Goal: Task Accomplishment & Management: Manage account settings

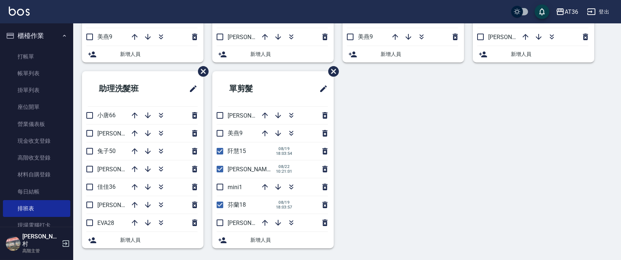
scroll to position [146, 0]
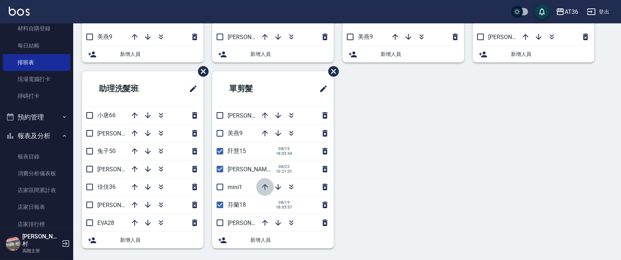
click at [265, 189] on icon "button" at bounding box center [264, 187] width 9 height 9
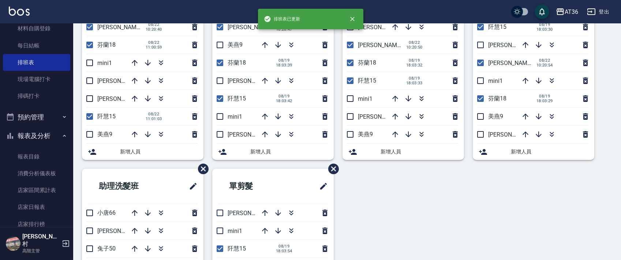
scroll to position [0, 0]
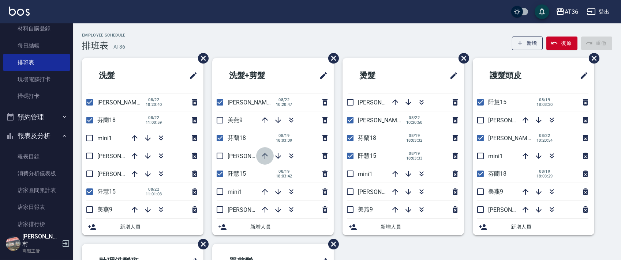
click at [264, 154] on icon "button" at bounding box center [265, 156] width 6 height 6
click at [263, 121] on icon "button" at bounding box center [264, 120] width 9 height 9
click at [220, 210] on input "checkbox" at bounding box center [219, 209] width 15 height 15
click at [267, 119] on icon "button" at bounding box center [264, 120] width 9 height 9
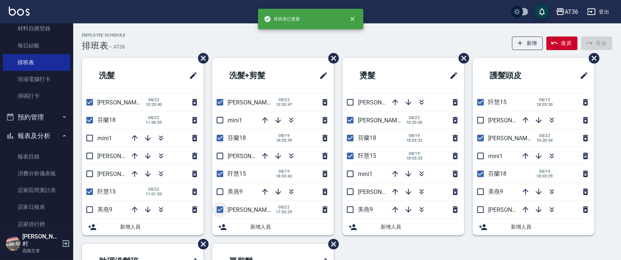
click at [221, 208] on input "checkbox" at bounding box center [219, 209] width 15 height 15
checkbox input "false"
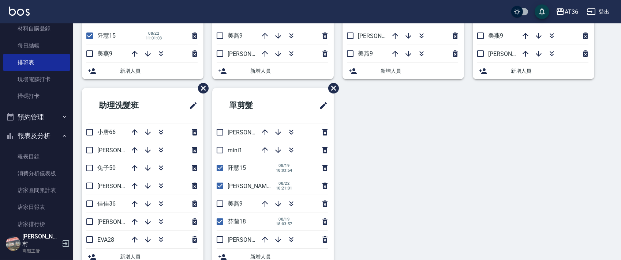
scroll to position [173, 0]
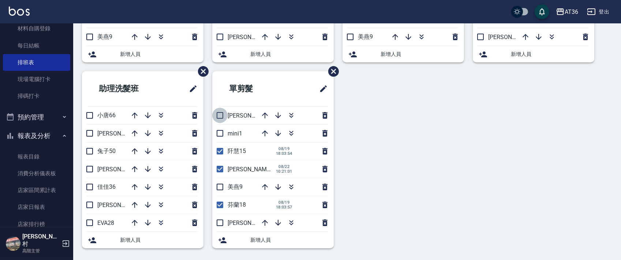
click at [219, 116] on input "checkbox" at bounding box center [219, 115] width 15 height 15
click at [266, 132] on icon "button" at bounding box center [265, 134] width 6 height 6
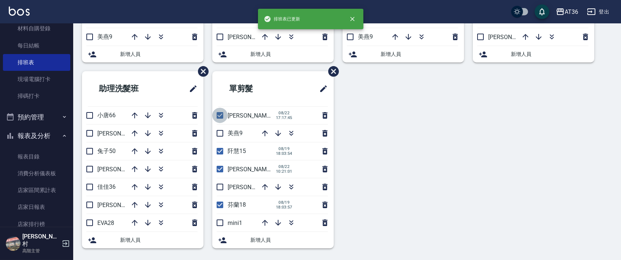
click at [218, 116] on input "checkbox" at bounding box center [219, 115] width 15 height 15
checkbox input "false"
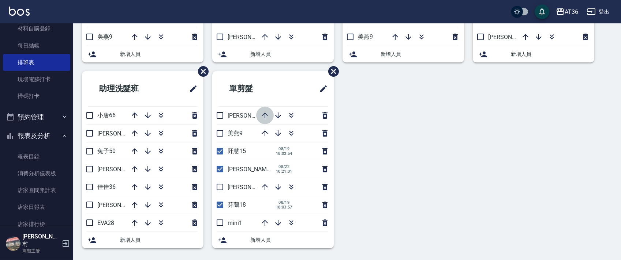
click at [266, 116] on icon "button" at bounding box center [264, 115] width 9 height 9
click at [223, 117] on input "checkbox" at bounding box center [219, 115] width 15 height 15
checkbox input "true"
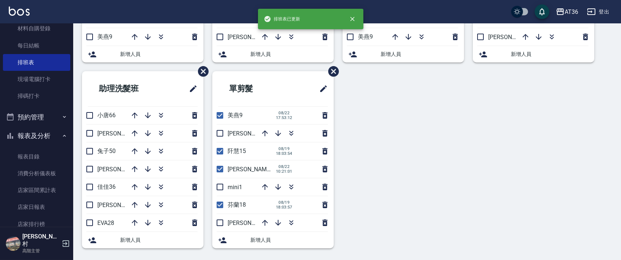
scroll to position [0, 0]
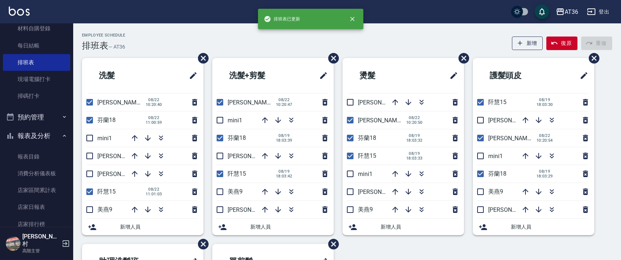
click at [477, 193] on input "checkbox" at bounding box center [479, 191] width 15 height 15
checkbox input "true"
click at [346, 212] on input "checkbox" at bounding box center [349, 209] width 15 height 15
checkbox input "true"
click at [219, 193] on input "checkbox" at bounding box center [219, 191] width 15 height 15
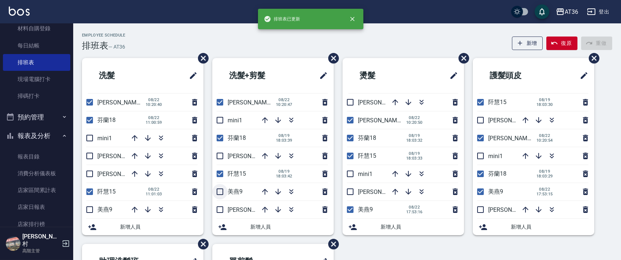
checkbox input "true"
click at [90, 209] on input "checkbox" at bounding box center [89, 209] width 15 height 15
checkbox input "true"
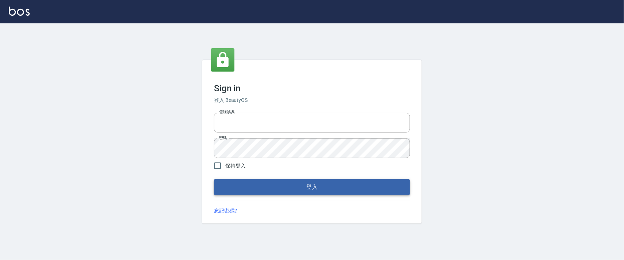
type input "0927987640"
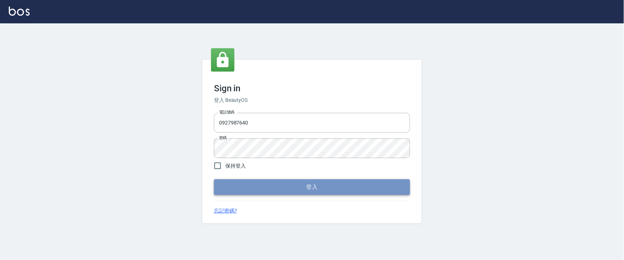
click at [305, 192] on button "登入" at bounding box center [312, 187] width 196 height 15
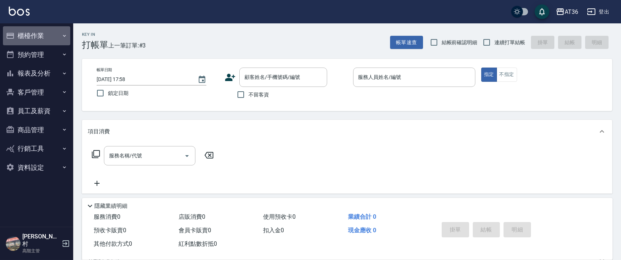
click at [32, 40] on button "櫃檯作業" at bounding box center [36, 35] width 67 height 19
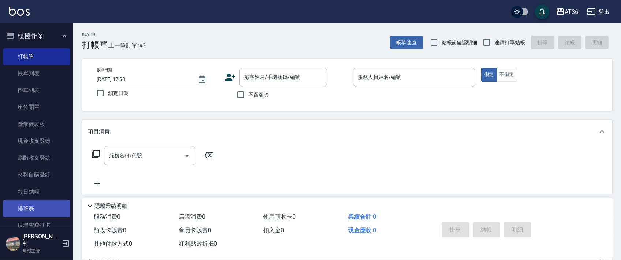
click at [38, 212] on link "排班表" at bounding box center [36, 208] width 67 height 17
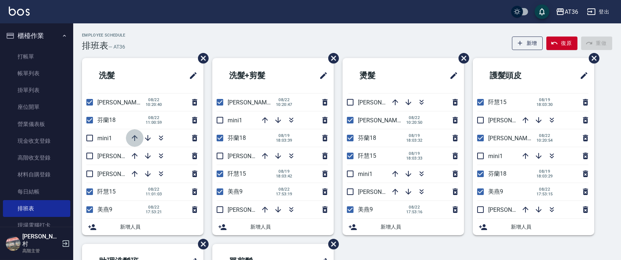
click at [131, 137] on icon "button" at bounding box center [134, 138] width 9 height 9
click at [480, 209] on input "checkbox" at bounding box center [479, 209] width 15 height 15
checkbox input "true"
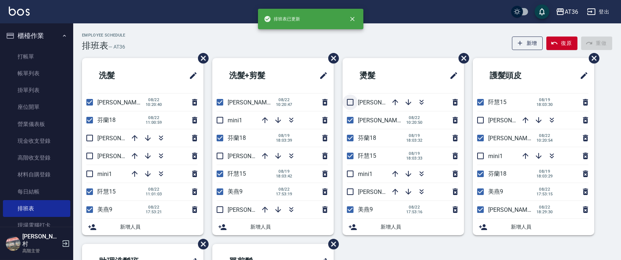
click at [347, 101] on input "checkbox" at bounding box center [349, 102] width 15 height 15
checkbox input "true"
drag, startPoint x: 219, startPoint y: 157, endPoint x: 95, endPoint y: 119, distance: 130.3
click at [220, 157] on input "checkbox" at bounding box center [219, 155] width 15 height 15
checkbox input "true"
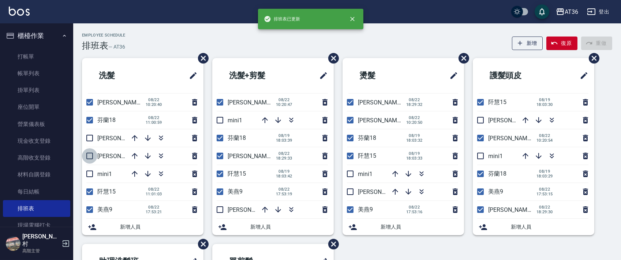
click at [92, 155] on input "checkbox" at bounding box center [89, 155] width 15 height 15
checkbox input "true"
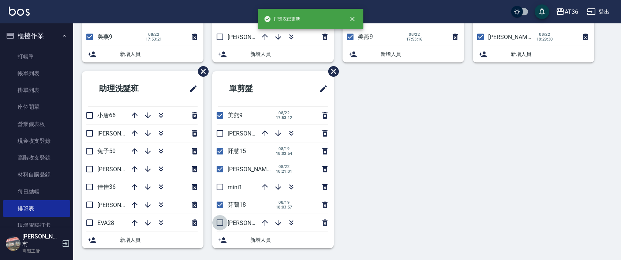
drag, startPoint x: 217, startPoint y: 224, endPoint x: 429, endPoint y: 200, distance: 212.7
click at [216, 223] on input "checkbox" at bounding box center [219, 222] width 15 height 15
checkbox input "true"
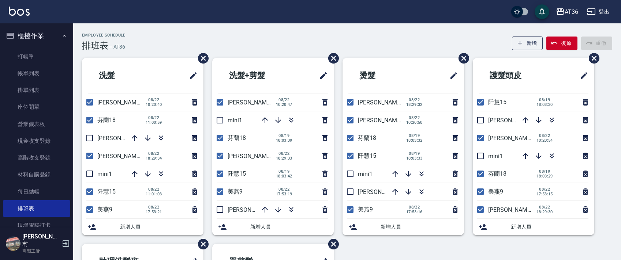
drag, startPoint x: 36, startPoint y: 54, endPoint x: 3, endPoint y: 45, distance: 34.4
click at [36, 55] on link "打帳單" at bounding box center [36, 56] width 67 height 17
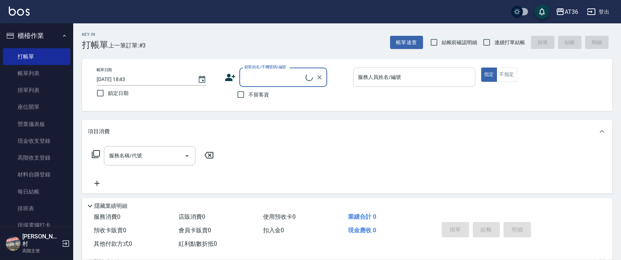
click at [369, 80] on div "服務人員姓名/編號 服務人員姓名/編號" at bounding box center [414, 77] width 122 height 19
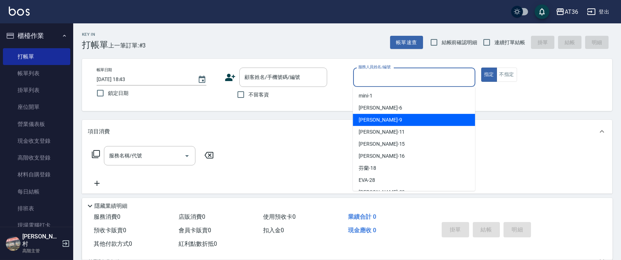
click at [381, 117] on div "美燕 -9" at bounding box center [414, 120] width 122 height 12
type input "美燕-9"
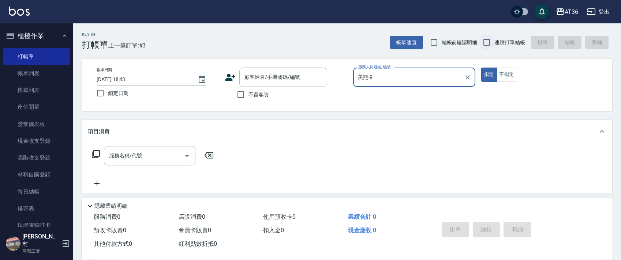
click at [486, 45] on input "連續打單結帳" at bounding box center [486, 42] width 15 height 15
checkbox input "true"
drag, startPoint x: 244, startPoint y: 95, endPoint x: 236, endPoint y: 80, distance: 17.3
click at [244, 95] on input "不留客資" at bounding box center [240, 94] width 15 height 15
checkbox input "true"
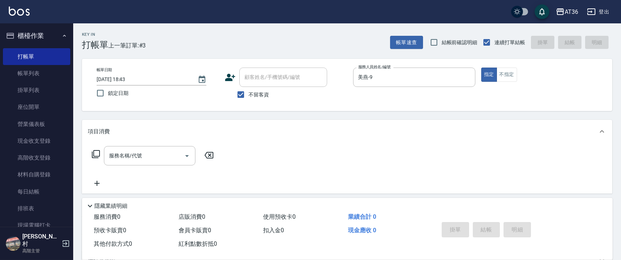
click at [98, 154] on icon at bounding box center [95, 154] width 9 height 9
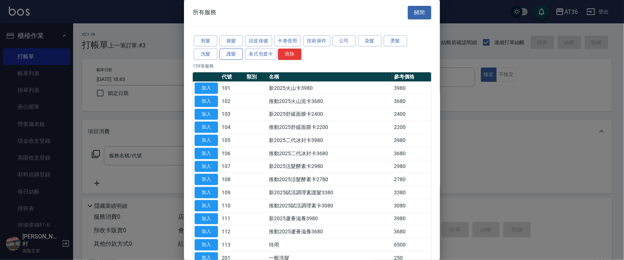
click at [232, 54] on button "護髮" at bounding box center [230, 54] width 23 height 11
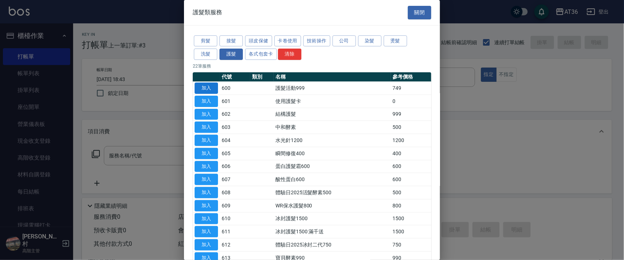
click at [206, 89] on button "加入" at bounding box center [206, 88] width 23 height 11
type input "護髮活動999(600)"
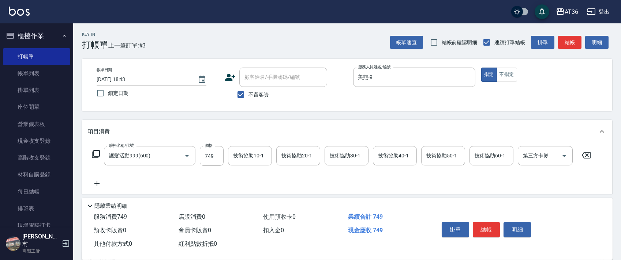
click at [94, 153] on icon at bounding box center [95, 154] width 9 height 9
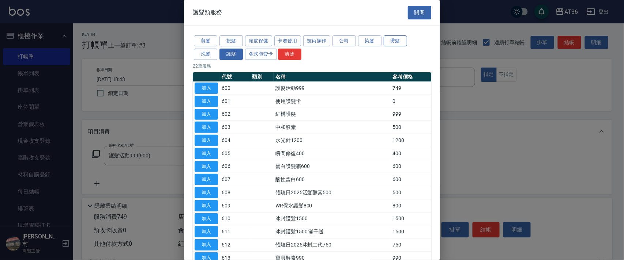
click at [389, 40] on button "燙髮" at bounding box center [395, 40] width 23 height 11
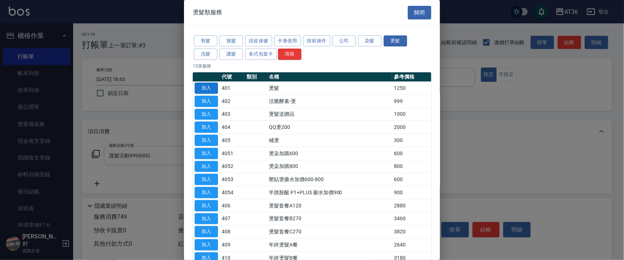
click at [208, 89] on button "加入" at bounding box center [206, 88] width 23 height 11
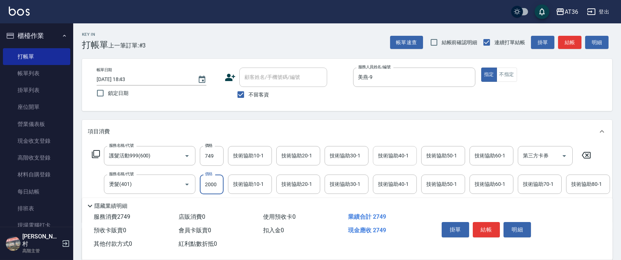
type input "2000"
click at [387, 155] on div "技術協助40-1 技術協助40-1" at bounding box center [395, 155] width 44 height 19
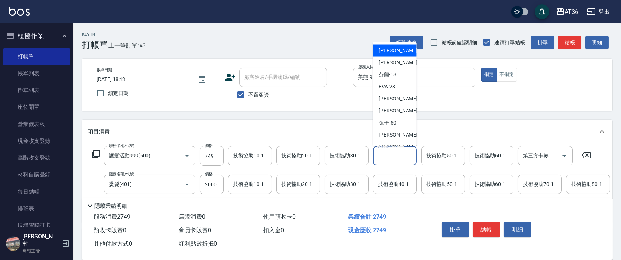
scroll to position [95, 0]
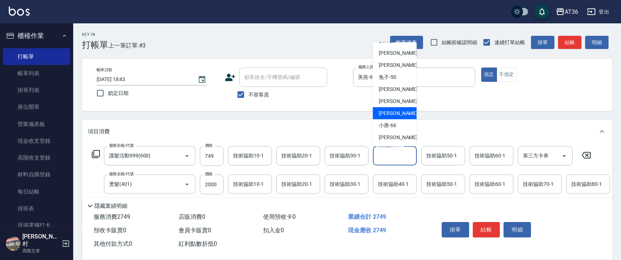
click at [391, 113] on span "[PERSON_NAME] -59" at bounding box center [401, 114] width 46 height 8
type input "[PERSON_NAME]-59"
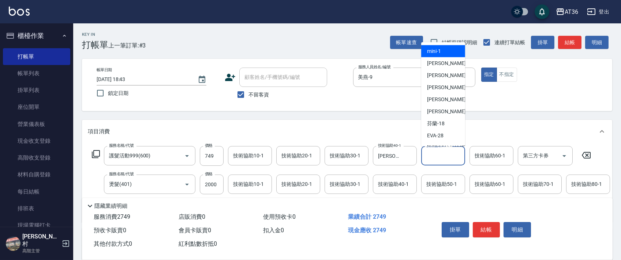
click at [435, 156] on div "技術協助50-1 技術協助50-1" at bounding box center [443, 155] width 44 height 19
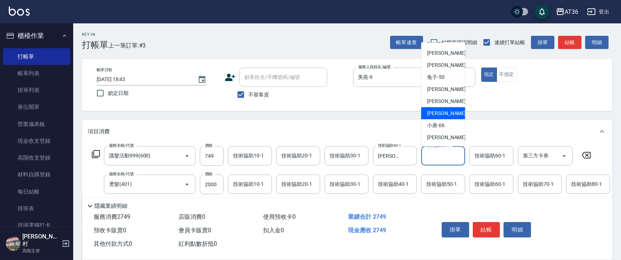
click at [445, 116] on div "[PERSON_NAME] -59" at bounding box center [443, 114] width 44 height 12
type input "[PERSON_NAME]-59"
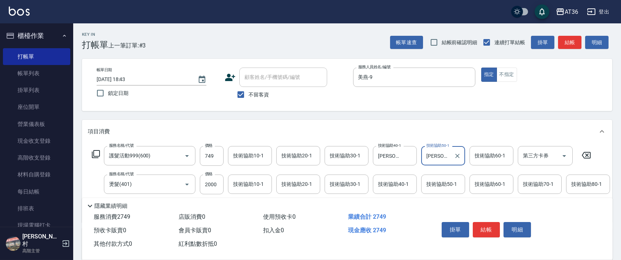
drag, startPoint x: 506, startPoint y: 75, endPoint x: 605, endPoint y: 139, distance: 118.1
click at [506, 77] on button "不指定" at bounding box center [506, 75] width 20 height 14
click at [479, 229] on button "結帳" at bounding box center [485, 229] width 27 height 15
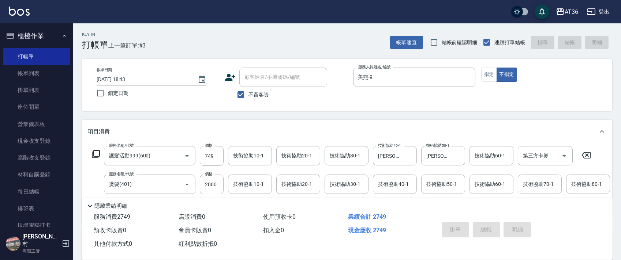
type input "[DATE] 18:44"
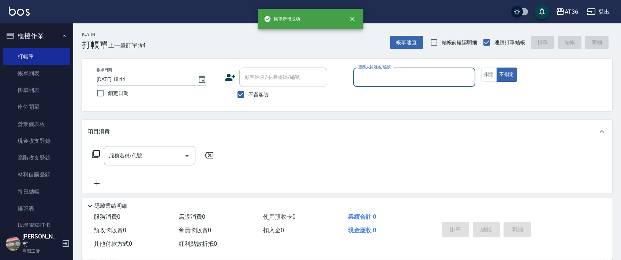
click at [361, 77] on input "服務人員姓名/編號" at bounding box center [414, 77] width 116 height 13
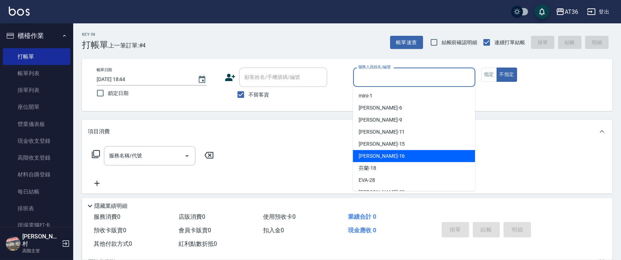
click at [369, 155] on span "[PERSON_NAME] -16" at bounding box center [381, 156] width 46 height 8
type input "[PERSON_NAME]-16"
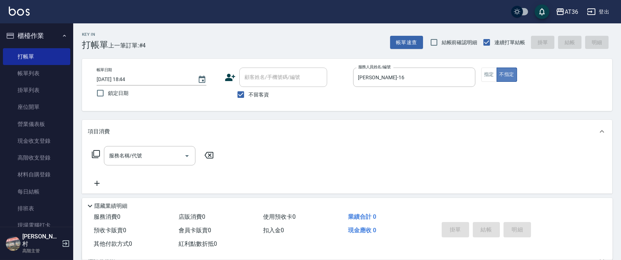
click at [501, 80] on button "不指定" at bounding box center [506, 75] width 20 height 14
click at [490, 70] on button "指定" at bounding box center [489, 75] width 16 height 14
click at [93, 152] on icon at bounding box center [95, 154] width 9 height 9
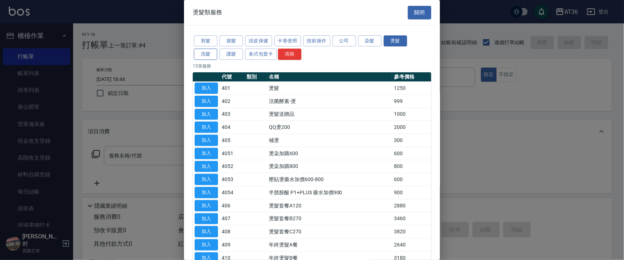
click at [209, 53] on button "洗髮" at bounding box center [205, 54] width 23 height 11
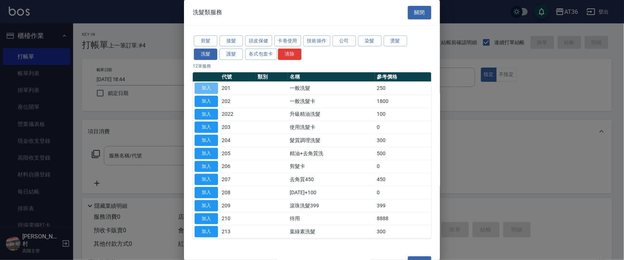
drag, startPoint x: 208, startPoint y: 88, endPoint x: 253, endPoint y: 117, distance: 53.3
click at [208, 89] on button "加入" at bounding box center [206, 88] width 23 height 11
type input "一般洗髮(201)"
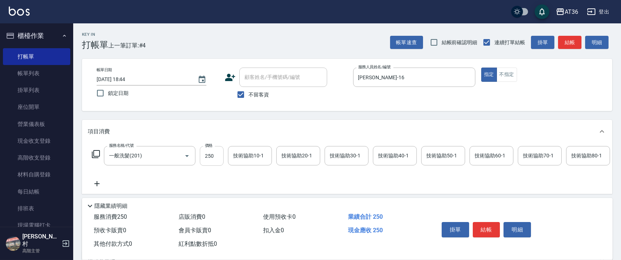
click at [208, 157] on input "250" at bounding box center [212, 156] width 24 height 20
type input "350"
click at [382, 157] on div "技術協助40-1 技術協助40-1" at bounding box center [395, 155] width 44 height 19
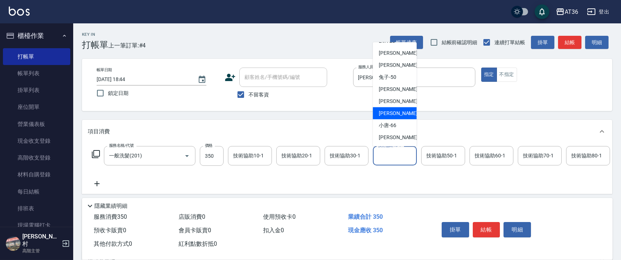
click at [392, 112] on span "[PERSON_NAME] -59" at bounding box center [401, 114] width 46 height 8
type input "[PERSON_NAME]-59"
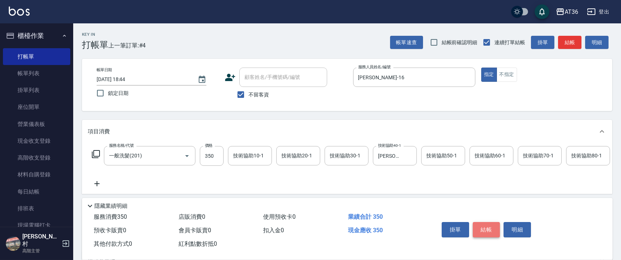
click at [480, 228] on button "結帳" at bounding box center [485, 229] width 27 height 15
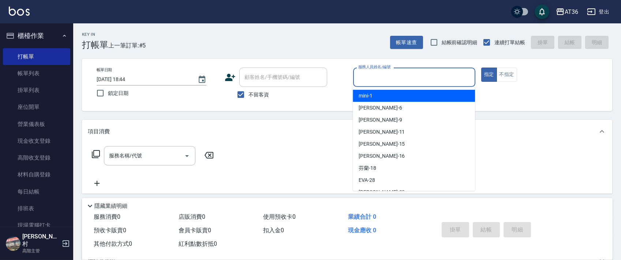
drag, startPoint x: 365, startPoint y: 74, endPoint x: 402, endPoint y: 88, distance: 39.2
click at [365, 75] on input "服務人員姓名/編號" at bounding box center [414, 77] width 116 height 13
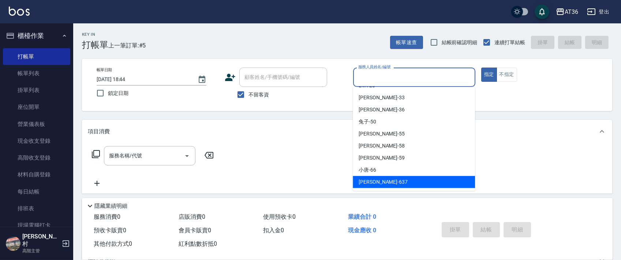
click at [381, 181] on div "憶琳 -637" at bounding box center [414, 182] width 122 height 12
type input "憶琳-637"
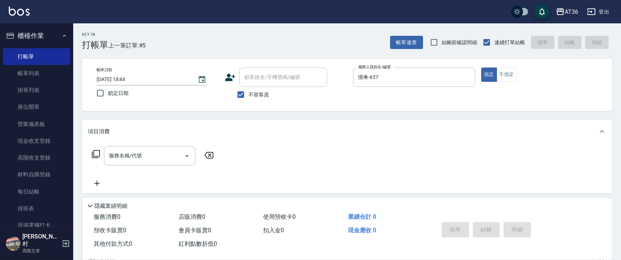
click at [96, 154] on icon at bounding box center [95, 154] width 9 height 9
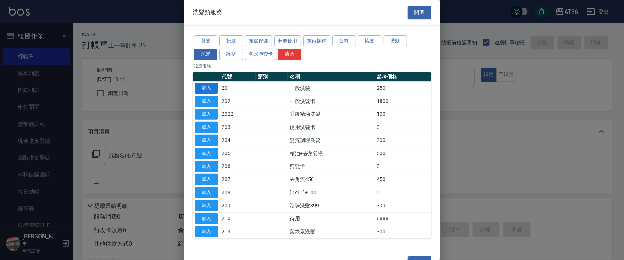
click at [200, 86] on button "加入" at bounding box center [206, 88] width 23 height 11
type input "一般洗髮(201)"
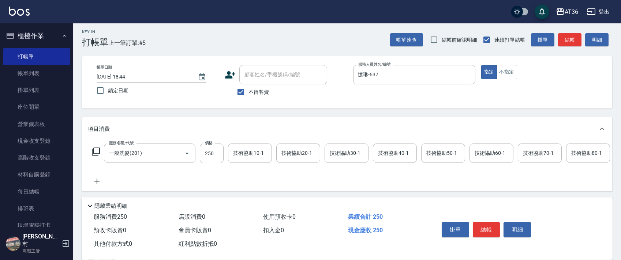
scroll to position [86, 0]
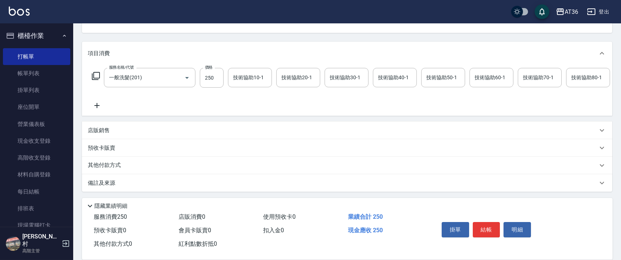
click at [111, 130] on div "店販銷售" at bounding box center [342, 131] width 509 height 8
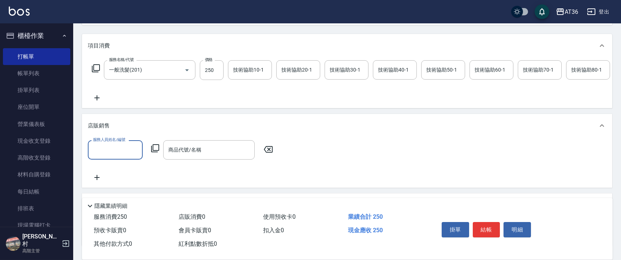
scroll to position [0, 0]
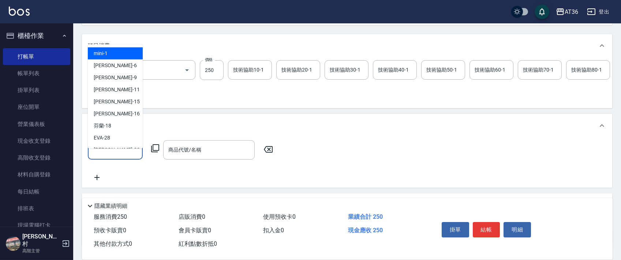
click at [105, 155] on input "服務人員姓名/編號" at bounding box center [115, 150] width 48 height 13
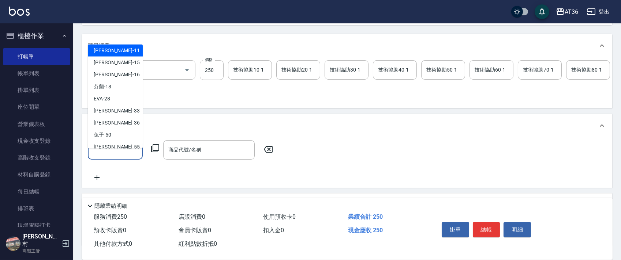
scroll to position [95, 0]
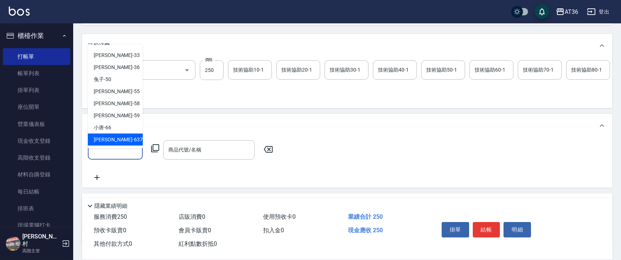
drag, startPoint x: 104, startPoint y: 137, endPoint x: 159, endPoint y: 131, distance: 55.5
click at [105, 137] on span "憶琳 -637" at bounding box center [118, 140] width 49 height 8
type input "憶琳-637"
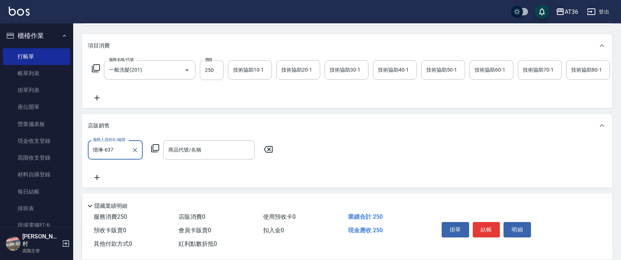
click at [155, 153] on icon at bounding box center [155, 148] width 9 height 9
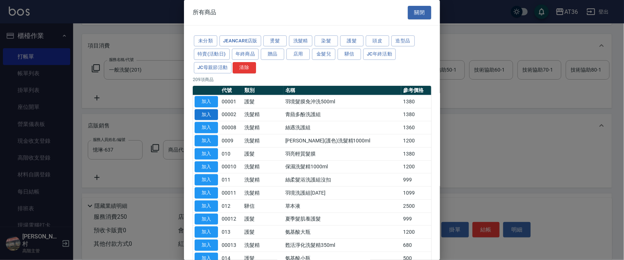
click at [205, 112] on button "加入" at bounding box center [206, 114] width 23 height 11
type input "青蘋多酚洗護組"
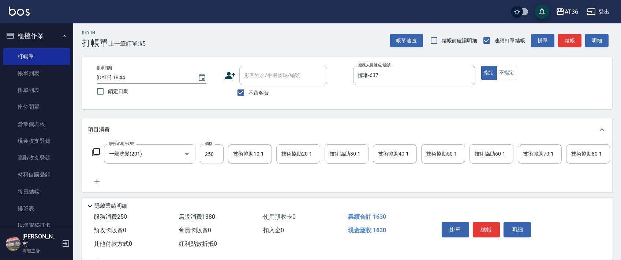
scroll to position [0, 0]
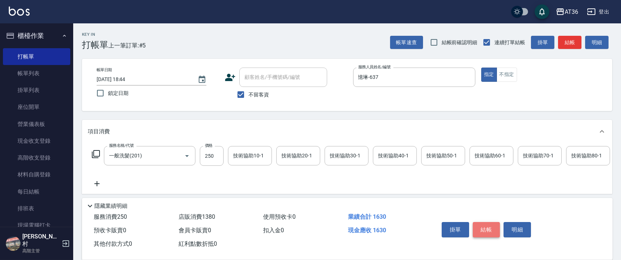
click at [482, 231] on button "結帳" at bounding box center [485, 229] width 27 height 15
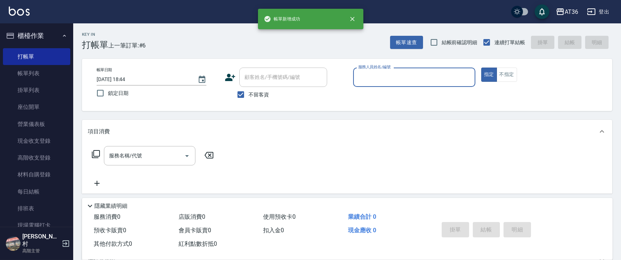
click at [363, 80] on input "服務人員姓名/編號" at bounding box center [414, 77] width 116 height 13
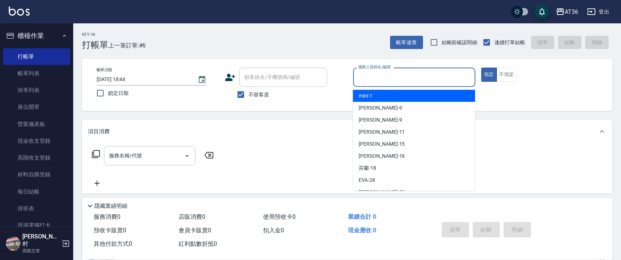
click at [370, 95] on span "mini -1" at bounding box center [365, 96] width 14 height 8
type input "mini-1"
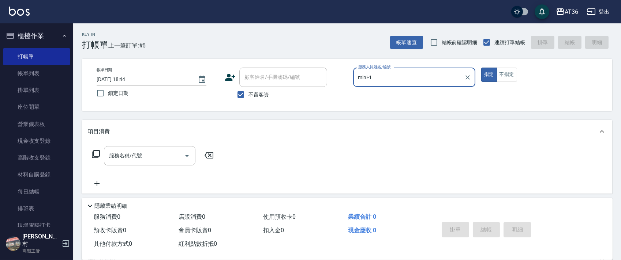
click at [95, 154] on icon at bounding box center [95, 154] width 9 height 9
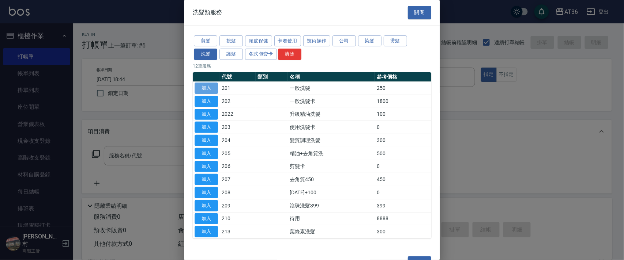
click at [205, 87] on button "加入" at bounding box center [206, 88] width 23 height 11
type input "一般洗髮(201)"
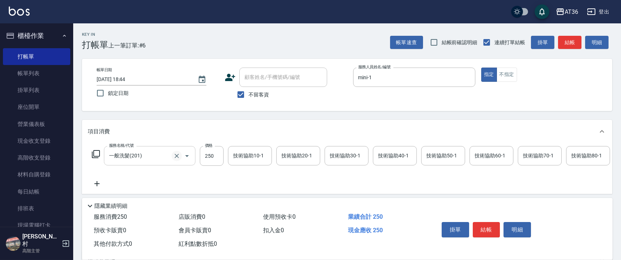
click at [174, 157] on icon "Clear" at bounding box center [176, 155] width 7 height 7
type input "一般洗髮(201)"
click at [94, 152] on icon at bounding box center [96, 154] width 8 height 8
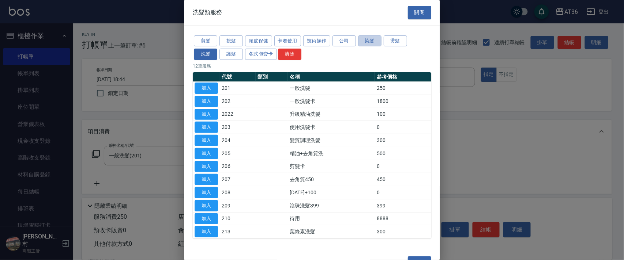
drag, startPoint x: 366, startPoint y: 42, endPoint x: 400, endPoint y: 89, distance: 57.9
click at [366, 46] on button "染髮" at bounding box center [369, 40] width 23 height 11
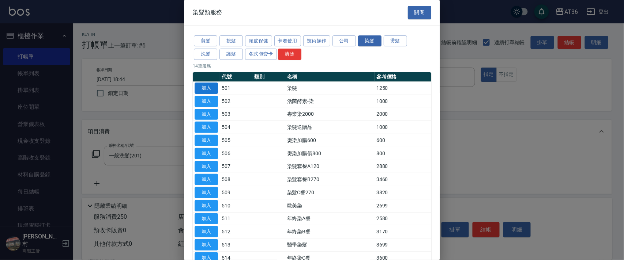
click at [196, 85] on button "加入" at bounding box center [206, 88] width 23 height 11
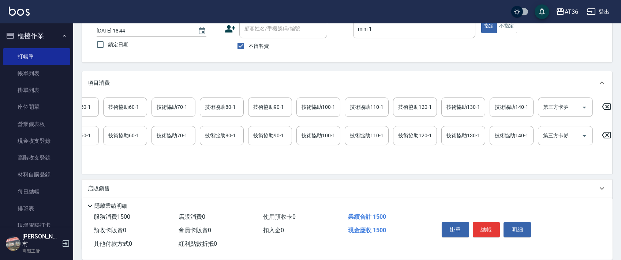
scroll to position [0, 397]
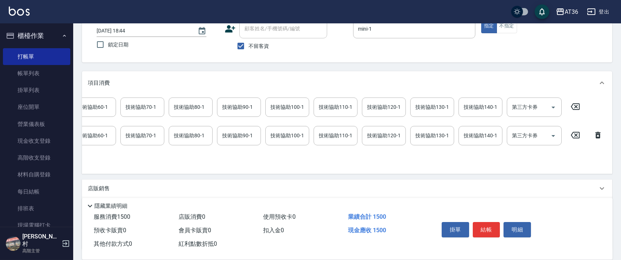
click at [576, 110] on icon at bounding box center [575, 106] width 18 height 9
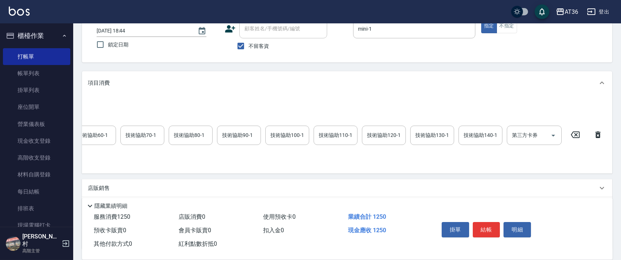
scroll to position [0, 0]
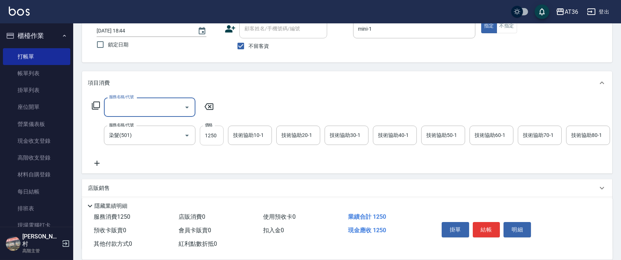
click at [205, 138] on input "1250" at bounding box center [212, 136] width 24 height 20
type input "1840"
click at [489, 229] on button "結帳" at bounding box center [485, 229] width 27 height 15
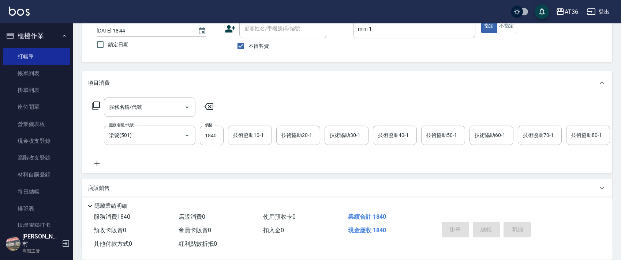
scroll to position [48, 0]
type input "[DATE] 18:45"
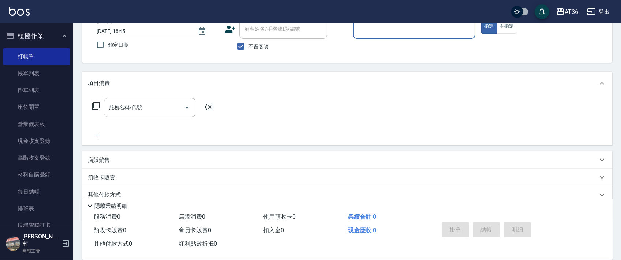
drag, startPoint x: 367, startPoint y: 31, endPoint x: 376, endPoint y: 37, distance: 11.0
click at [369, 34] on input "服務人員姓名/編號" at bounding box center [414, 29] width 116 height 13
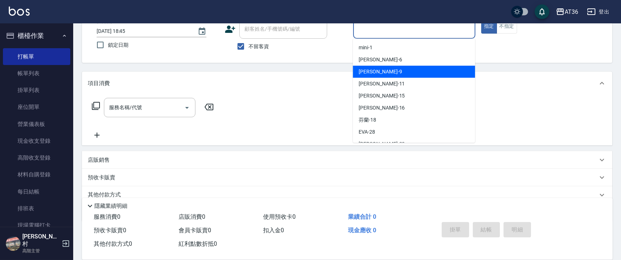
click at [383, 69] on div "美燕 -9" at bounding box center [414, 72] width 122 height 12
click at [381, 35] on input "美燕-9" at bounding box center [408, 29] width 105 height 13
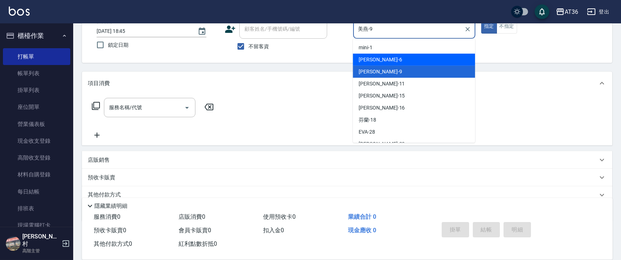
click at [389, 60] on div "[PERSON_NAME] -6" at bounding box center [414, 60] width 122 height 12
type input "伶伶-6"
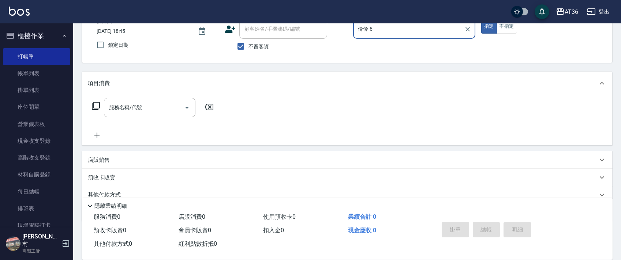
click at [94, 108] on icon at bounding box center [95, 106] width 9 height 9
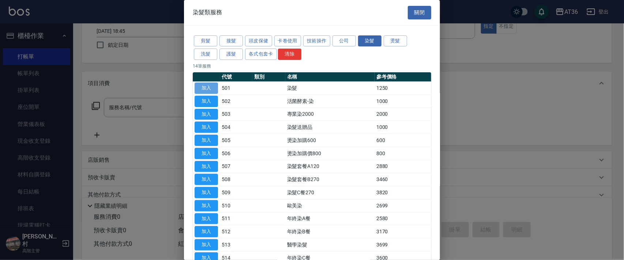
click at [211, 83] on button "加入" at bounding box center [206, 88] width 23 height 11
type input "染髮(501)"
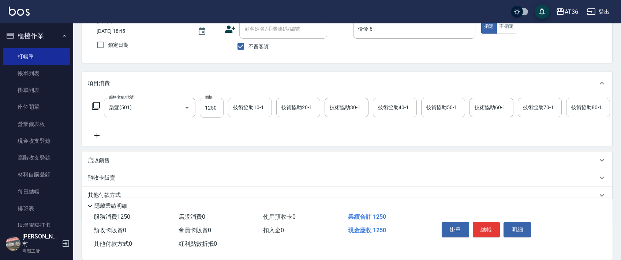
drag, startPoint x: 211, startPoint y: 116, endPoint x: 220, endPoint y: 116, distance: 8.8
click at [212, 116] on input "1250" at bounding box center [212, 108] width 24 height 20
type input "2200"
click at [381, 106] on div "技術協助40-1 技術協助40-1" at bounding box center [395, 107] width 44 height 19
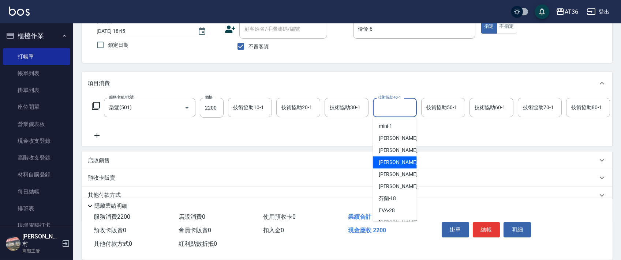
scroll to position [95, 0]
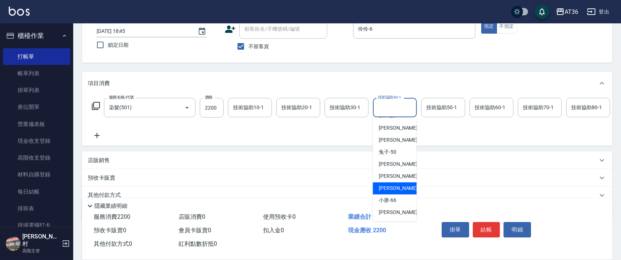
drag, startPoint x: 398, startPoint y: 188, endPoint x: 403, endPoint y: 156, distance: 32.2
click at [400, 188] on div "[PERSON_NAME] -59" at bounding box center [395, 188] width 44 height 12
type input "[PERSON_NAME]-59"
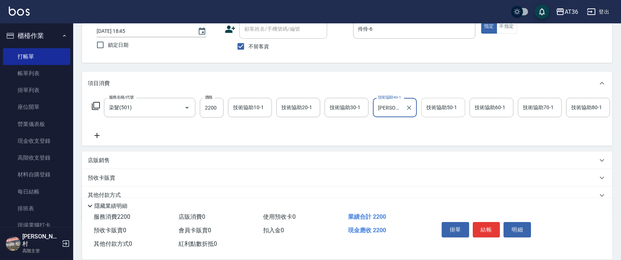
drag, startPoint x: 430, startPoint y: 108, endPoint x: 434, endPoint y: 112, distance: 5.4
click at [431, 110] on div "技術協助50-1 技術協助50-1" at bounding box center [443, 107] width 44 height 19
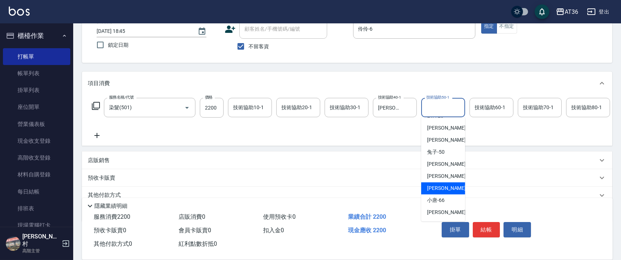
drag, startPoint x: 442, startPoint y: 188, endPoint x: 428, endPoint y: 155, distance: 35.9
click at [442, 186] on span "[PERSON_NAME] -59" at bounding box center [450, 189] width 46 height 8
type input "[PERSON_NAME]-59"
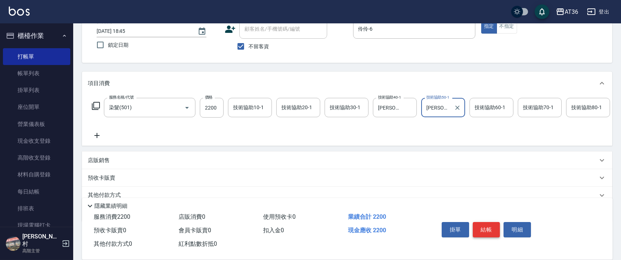
click at [486, 230] on button "結帳" at bounding box center [485, 229] width 27 height 15
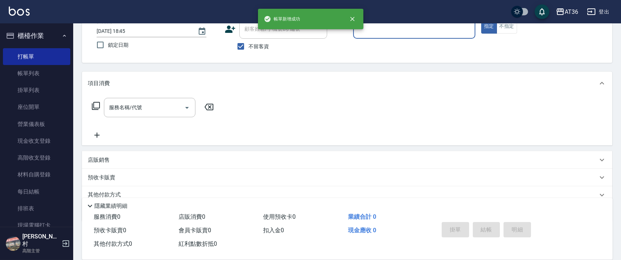
click at [371, 29] on input "服務人員姓名/編號" at bounding box center [414, 29] width 116 height 13
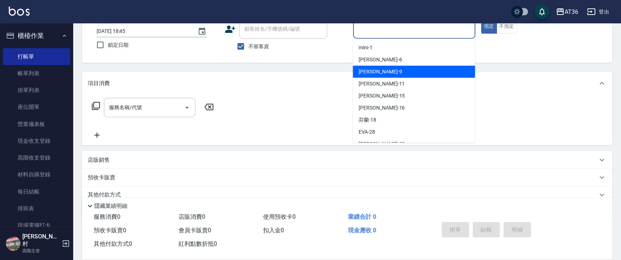
click at [378, 71] on div "美燕 -9" at bounding box center [414, 72] width 122 height 12
type input "美燕-9"
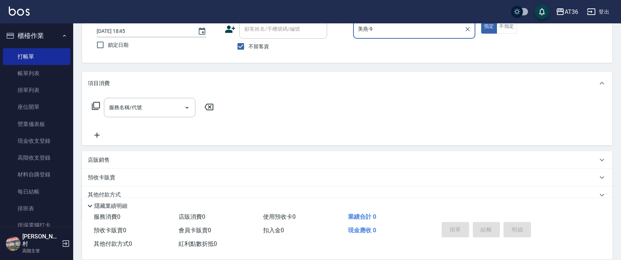
drag, startPoint x: 509, startPoint y: 29, endPoint x: 623, endPoint y: 68, distance: 120.5
click at [510, 29] on button "不指定" at bounding box center [506, 26] width 20 height 14
click at [94, 106] on icon at bounding box center [95, 106] width 9 height 9
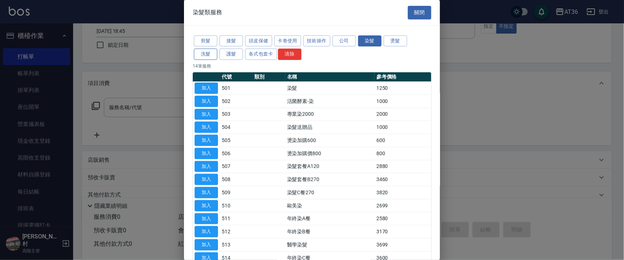
click at [206, 53] on button "洗髮" at bounding box center [205, 54] width 23 height 11
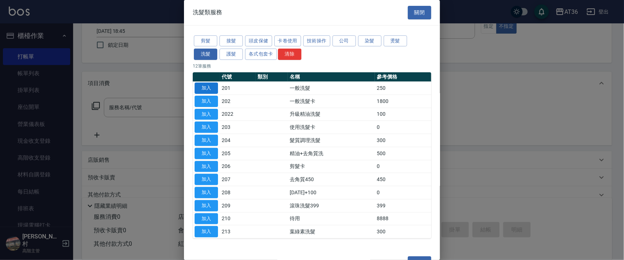
click at [208, 88] on button "加入" at bounding box center [206, 88] width 23 height 11
type input "一般洗髮(201)"
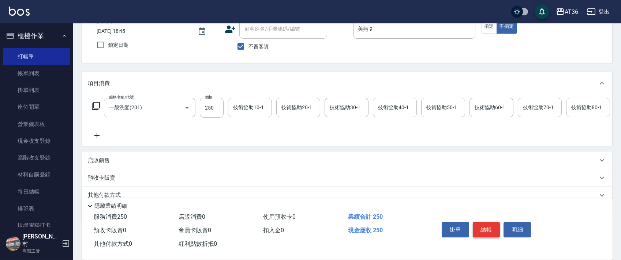
click at [488, 230] on button "結帳" at bounding box center [485, 229] width 27 height 15
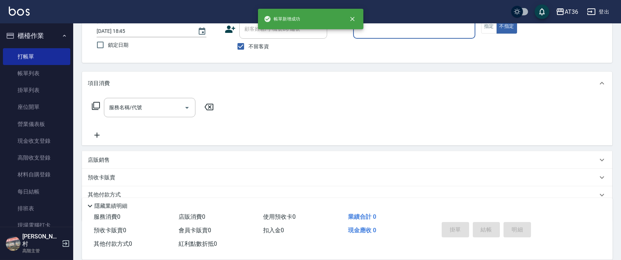
click at [366, 33] on input "服務人員姓名/編號" at bounding box center [414, 29] width 116 height 13
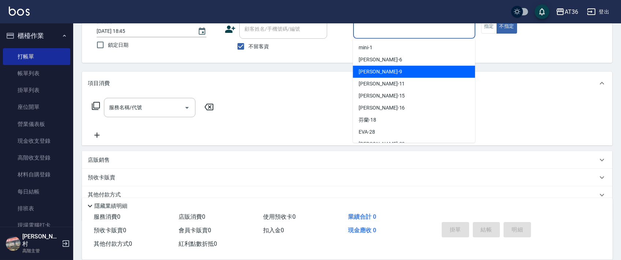
click at [372, 71] on span "美燕 -9" at bounding box center [379, 72] width 43 height 8
type input "美燕-9"
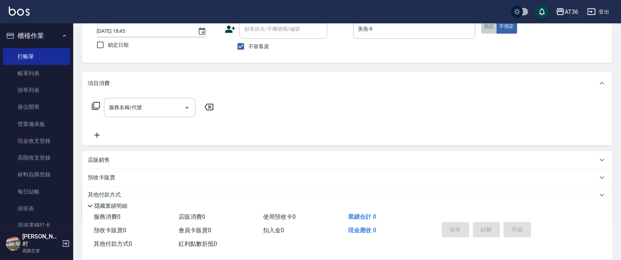
click at [488, 31] on button "指定" at bounding box center [489, 26] width 16 height 14
click at [95, 108] on icon at bounding box center [96, 106] width 8 height 8
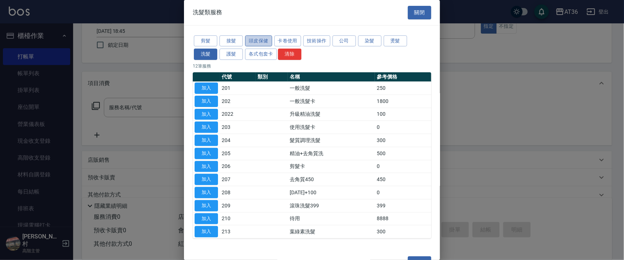
click at [255, 37] on button "頭皮保健" at bounding box center [258, 40] width 27 height 11
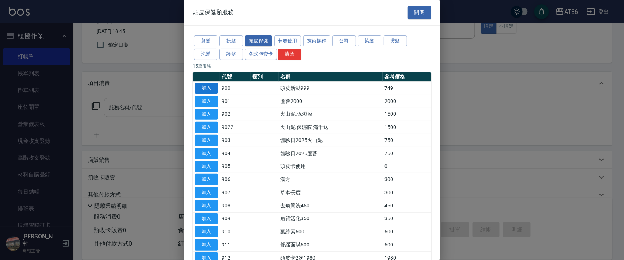
click at [211, 88] on button "加入" at bounding box center [206, 88] width 23 height 11
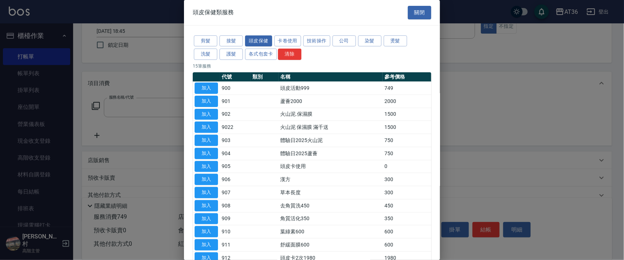
type input "頭皮活動999(900)"
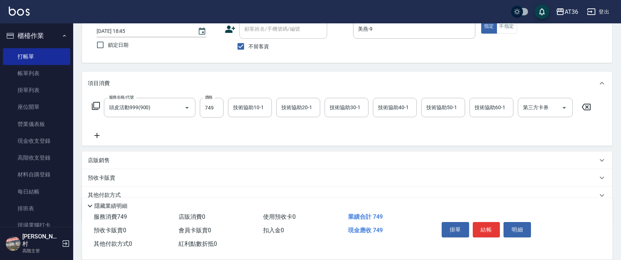
click at [99, 107] on icon at bounding box center [95, 106] width 9 height 9
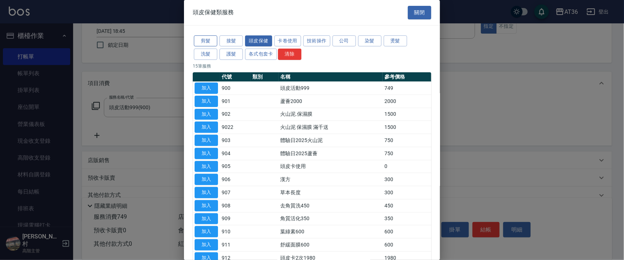
click at [201, 39] on button "剪髮" at bounding box center [205, 40] width 23 height 11
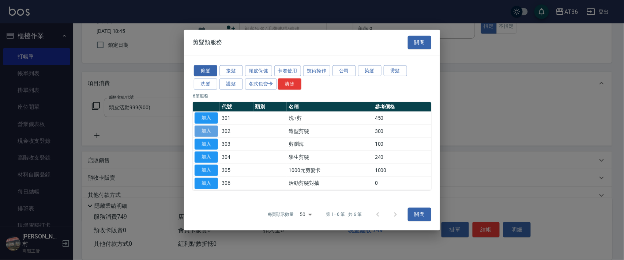
click at [210, 130] on button "加入" at bounding box center [206, 130] width 23 height 11
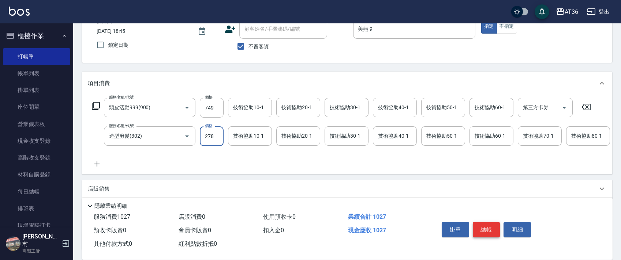
type input "278"
click at [487, 229] on button "結帳" at bounding box center [485, 229] width 27 height 15
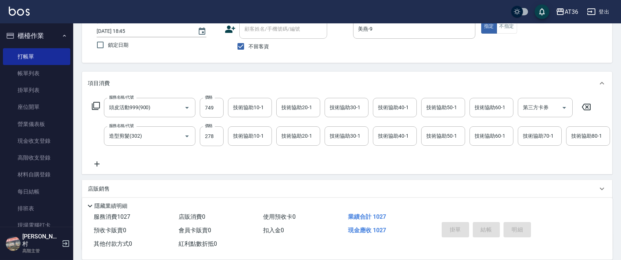
type input "[DATE] 18:46"
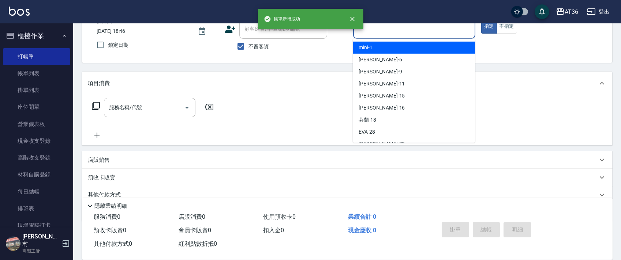
click at [361, 31] on input "服務人員姓名/編號" at bounding box center [414, 29] width 116 height 13
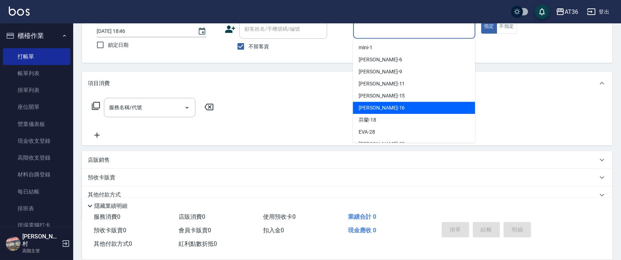
click at [366, 107] on span "[PERSON_NAME] -16" at bounding box center [381, 108] width 46 height 8
type input "[PERSON_NAME]-16"
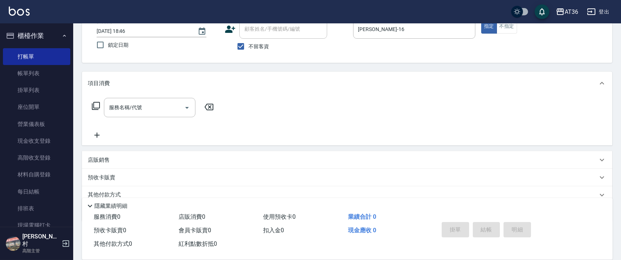
click at [98, 105] on icon at bounding box center [95, 106] width 9 height 9
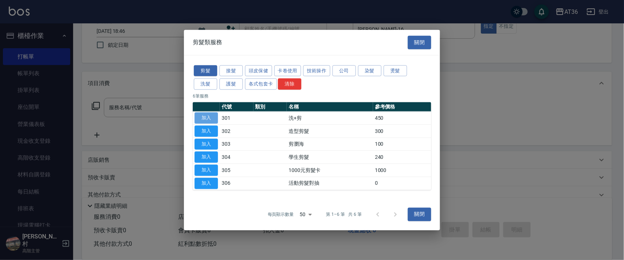
click at [210, 116] on button "加入" at bounding box center [206, 118] width 23 height 11
type input "洗+剪(301)"
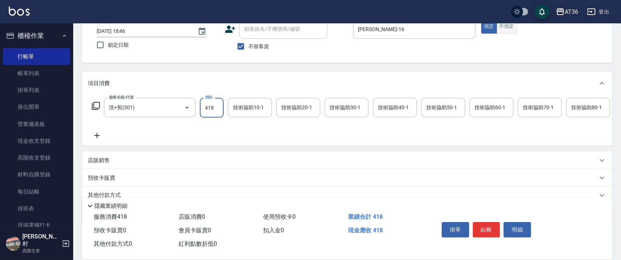
type input "418"
drag, startPoint x: 511, startPoint y: 30, endPoint x: 610, endPoint y: 112, distance: 128.5
click at [511, 31] on button "不指定" at bounding box center [506, 26] width 20 height 14
click at [483, 230] on button "結帳" at bounding box center [485, 229] width 27 height 15
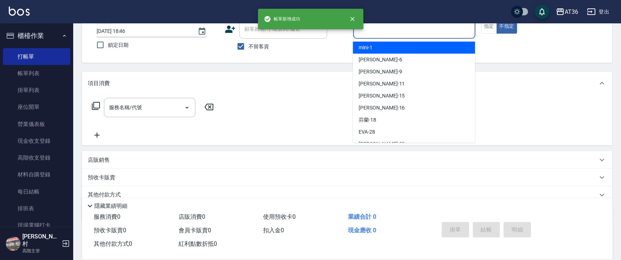
drag, startPoint x: 363, startPoint y: 24, endPoint x: 402, endPoint y: 69, distance: 59.1
click at [363, 28] on input "服務人員姓名/編號" at bounding box center [414, 29] width 116 height 13
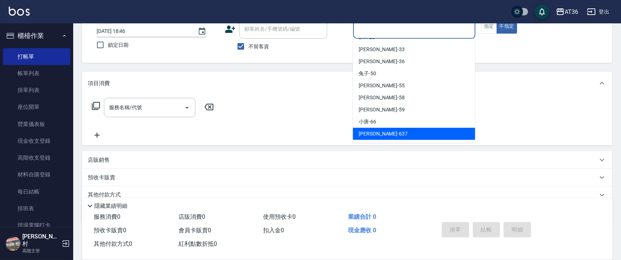
drag, startPoint x: 372, startPoint y: 131, endPoint x: 483, endPoint y: 59, distance: 132.9
click at [374, 131] on span "憶琳 -637" at bounding box center [382, 134] width 49 height 8
type input "憶琳-637"
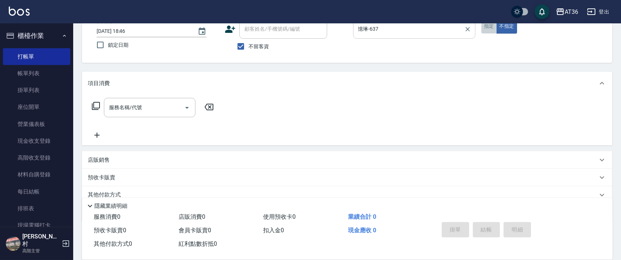
drag, startPoint x: 492, startPoint y: 29, endPoint x: 373, endPoint y: 29, distance: 119.2
click at [491, 29] on button "指定" at bounding box center [489, 26] width 16 height 14
click at [97, 109] on icon at bounding box center [95, 106] width 9 height 9
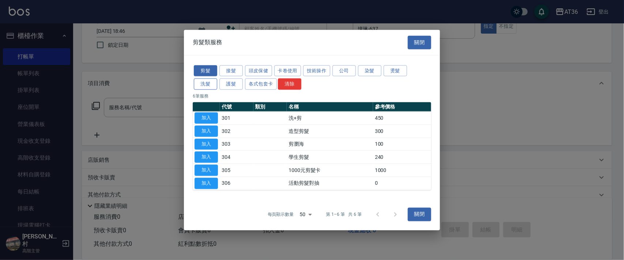
click at [205, 83] on button "洗髮" at bounding box center [205, 84] width 23 height 11
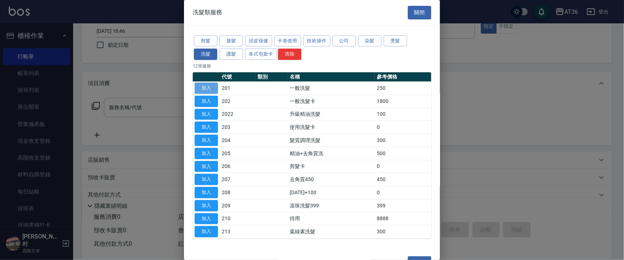
click at [206, 89] on button "加入" at bounding box center [206, 88] width 23 height 11
type input "一般洗髮(201)"
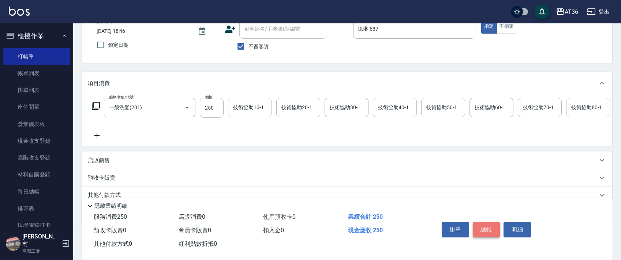
click at [489, 228] on button "結帳" at bounding box center [485, 229] width 27 height 15
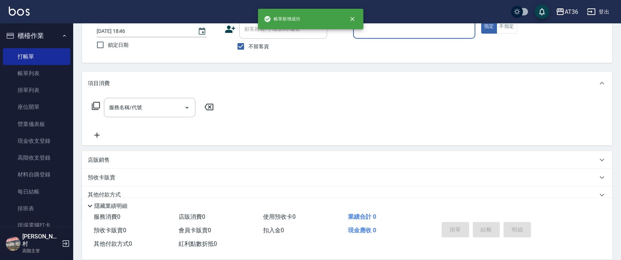
drag, startPoint x: 367, startPoint y: 31, endPoint x: 393, endPoint y: 52, distance: 33.3
click at [367, 37] on div "服務人員姓名/編號" at bounding box center [414, 28] width 122 height 19
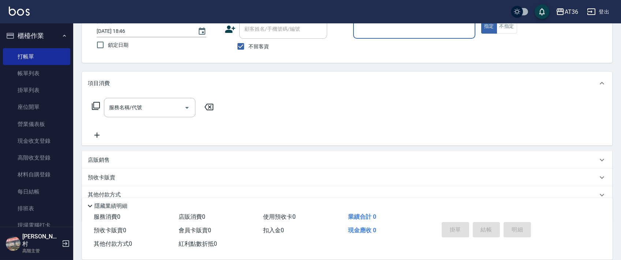
drag, startPoint x: 363, startPoint y: 30, endPoint x: 392, endPoint y: 63, distance: 43.8
click at [364, 36] on div "服務人員姓名/編號" at bounding box center [414, 28] width 122 height 19
drag, startPoint x: 362, startPoint y: 32, endPoint x: 404, endPoint y: 53, distance: 47.6
click at [363, 36] on div "服務人員姓名/編號" at bounding box center [414, 28] width 122 height 19
click at [359, 27] on input "服務人員姓名/編號" at bounding box center [414, 29] width 116 height 13
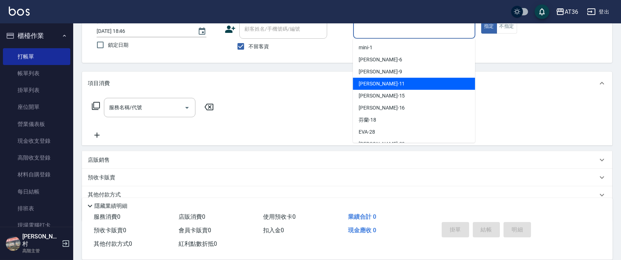
drag, startPoint x: 377, startPoint y: 82, endPoint x: 415, endPoint y: 65, distance: 42.1
click at [379, 82] on div "[PERSON_NAME] -11" at bounding box center [414, 84] width 122 height 12
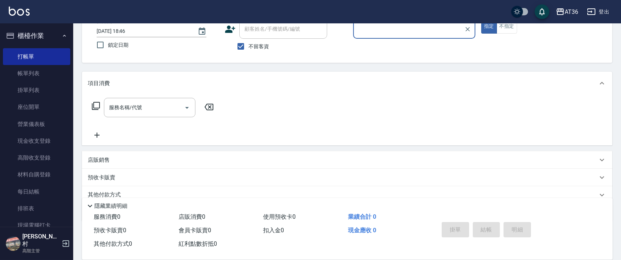
type input "[PERSON_NAME]-11"
click at [95, 103] on icon at bounding box center [95, 106] width 9 height 9
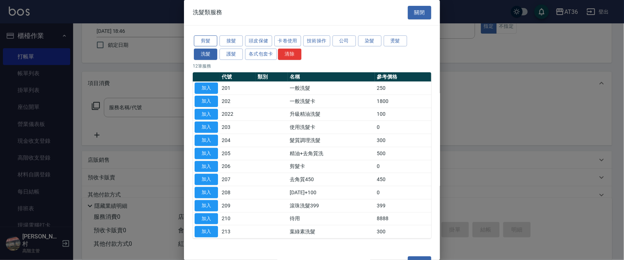
click at [208, 41] on button "剪髮" at bounding box center [205, 40] width 23 height 11
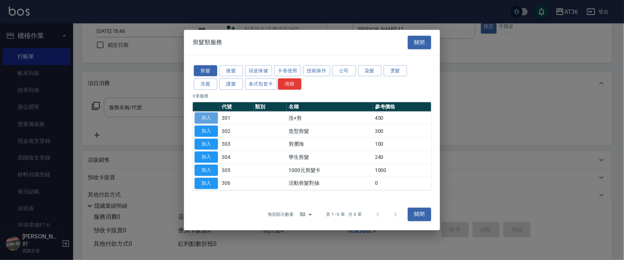
click at [207, 118] on button "加入" at bounding box center [206, 118] width 23 height 11
type input "洗+剪(301)"
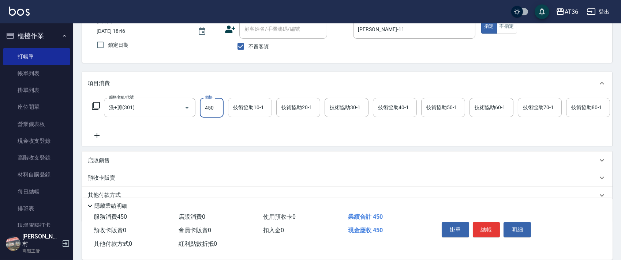
drag, startPoint x: 211, startPoint y: 105, endPoint x: 232, endPoint y: 100, distance: 21.7
click at [212, 105] on input "450" at bounding box center [212, 108] width 24 height 20
type input "400"
click at [380, 109] on div "技術協助40-1 技術協助40-1" at bounding box center [395, 107] width 44 height 19
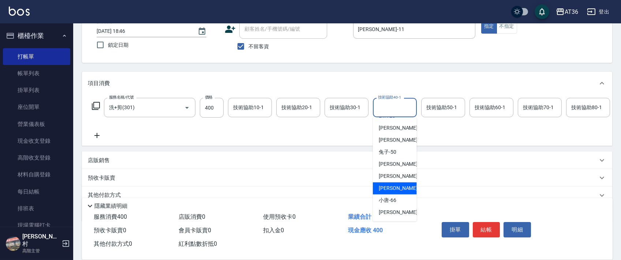
click at [393, 185] on span "[PERSON_NAME] -59" at bounding box center [401, 189] width 46 height 8
type input "[PERSON_NAME]-59"
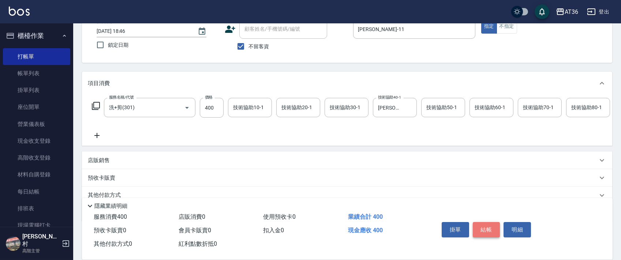
click at [487, 226] on button "結帳" at bounding box center [485, 229] width 27 height 15
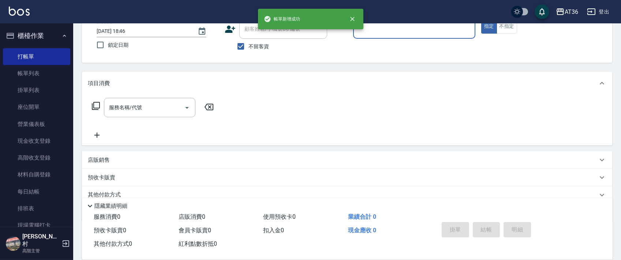
click at [359, 35] on input "服務人員姓名/編號" at bounding box center [414, 29] width 116 height 13
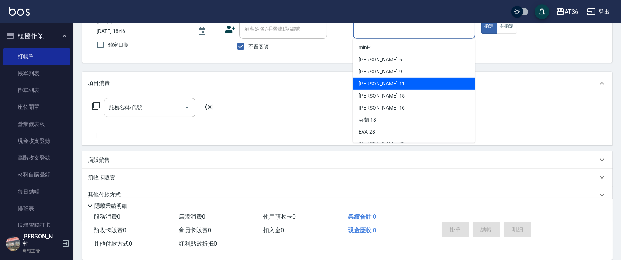
click at [367, 86] on span "[PERSON_NAME] -11" at bounding box center [381, 84] width 46 height 8
type input "[PERSON_NAME]-11"
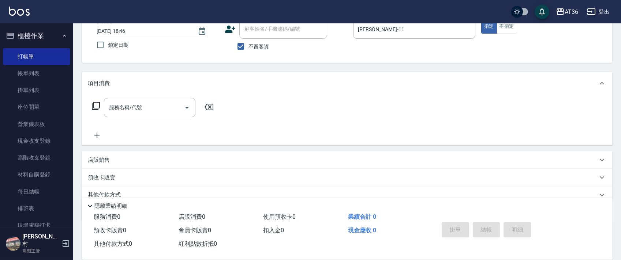
click at [94, 106] on icon at bounding box center [95, 106] width 9 height 9
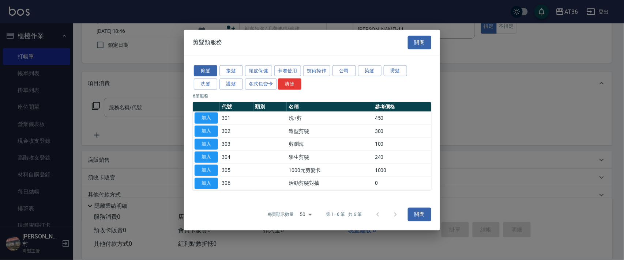
drag, startPoint x: 204, startPoint y: 132, endPoint x: 214, endPoint y: 136, distance: 11.1
click at [206, 132] on button "加入" at bounding box center [206, 130] width 23 height 11
type input "造型剪髮(302)"
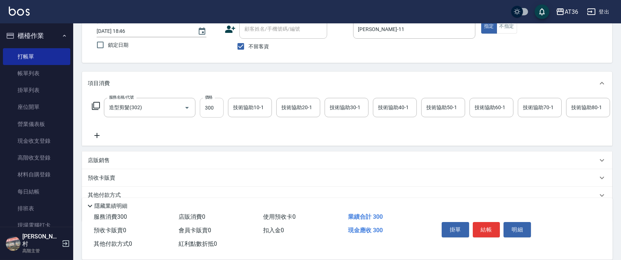
click at [205, 103] on input "300" at bounding box center [212, 108] width 24 height 20
type input "200"
click at [487, 228] on button "結帳" at bounding box center [485, 229] width 27 height 15
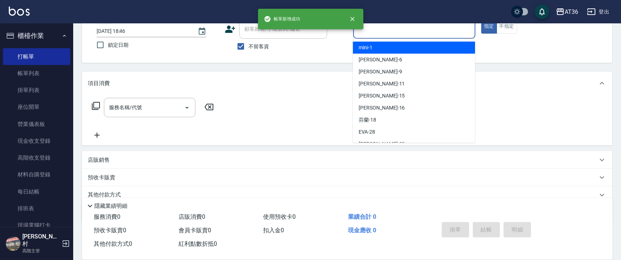
drag, startPoint x: 366, startPoint y: 26, endPoint x: 385, endPoint y: 46, distance: 27.4
click at [366, 32] on input "服務人員姓名/編號" at bounding box center [414, 29] width 116 height 13
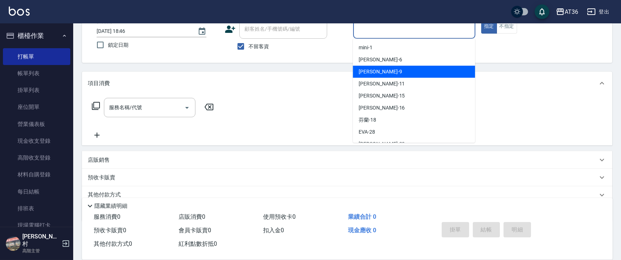
click at [376, 68] on div "美燕 -9" at bounding box center [414, 72] width 122 height 12
type input "美燕-9"
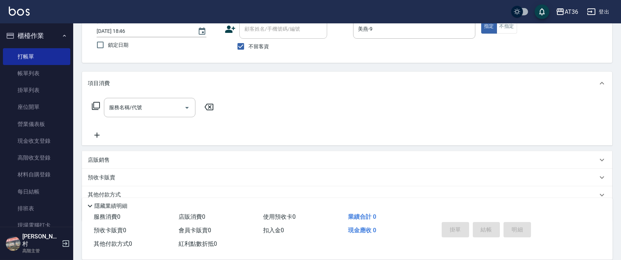
click at [95, 105] on icon at bounding box center [95, 106] width 9 height 9
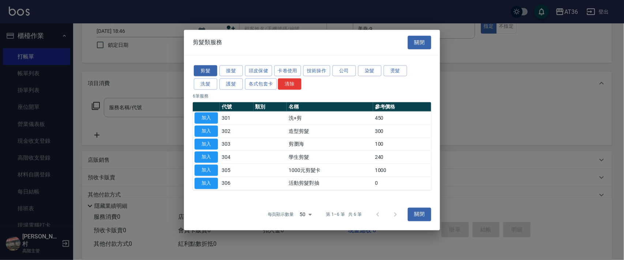
click at [205, 132] on button "加入" at bounding box center [206, 130] width 23 height 11
type input "造型剪髮(302)"
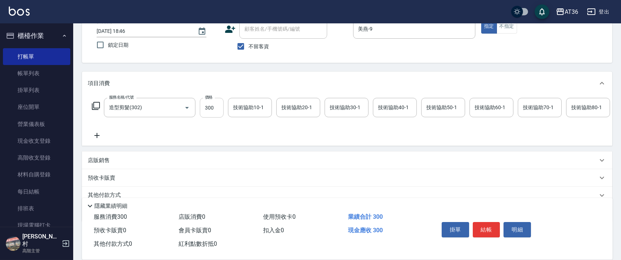
click at [209, 110] on input "300" at bounding box center [212, 108] width 24 height 20
type input "280"
click at [478, 228] on button "結帳" at bounding box center [485, 229] width 27 height 15
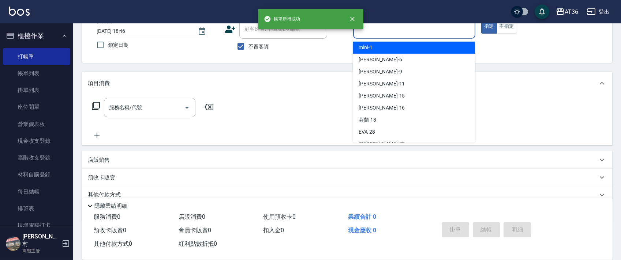
drag, startPoint x: 381, startPoint y: 32, endPoint x: 394, endPoint y: 58, distance: 29.4
click at [380, 32] on input "服務人員姓名/編號" at bounding box center [414, 29] width 116 height 13
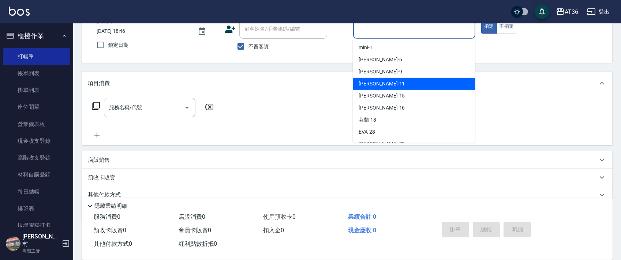
click at [383, 80] on div "[PERSON_NAME] -11" at bounding box center [414, 84] width 122 height 12
type input "[PERSON_NAME]-11"
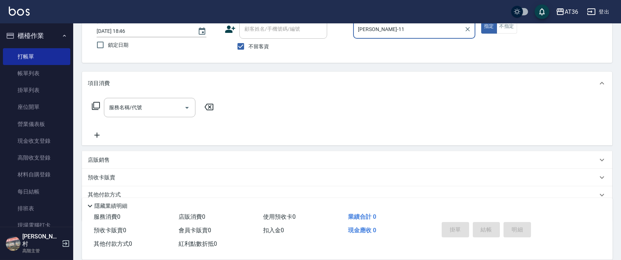
click at [97, 108] on icon at bounding box center [96, 106] width 8 height 8
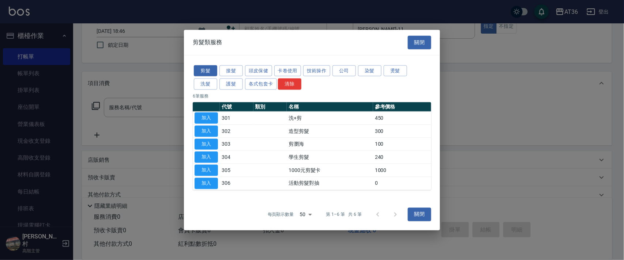
click at [209, 117] on button "加入" at bounding box center [206, 118] width 23 height 11
type input "洗+剪(301)"
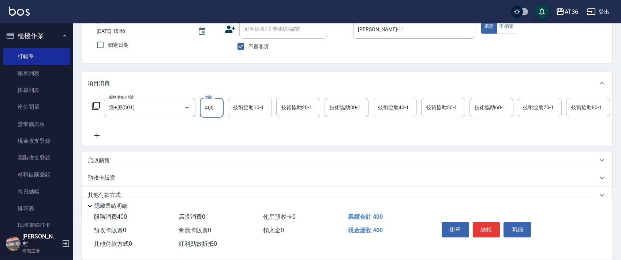
type input "400"
click at [381, 106] on div "技術協助40-1 技術協助40-1" at bounding box center [395, 107] width 44 height 19
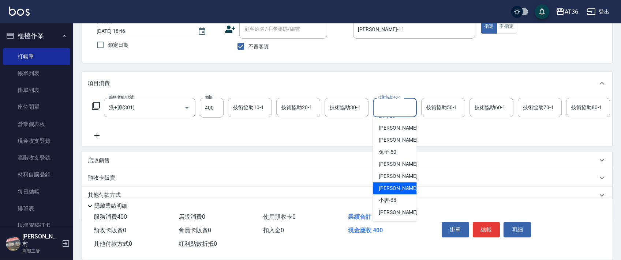
drag, startPoint x: 398, startPoint y: 186, endPoint x: 501, endPoint y: 220, distance: 108.7
click at [398, 186] on div "[PERSON_NAME] -59" at bounding box center [395, 188] width 44 height 12
type input "[PERSON_NAME]-59"
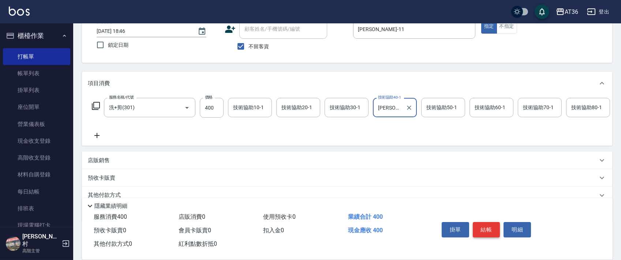
click at [490, 229] on button "結帳" at bounding box center [485, 229] width 27 height 15
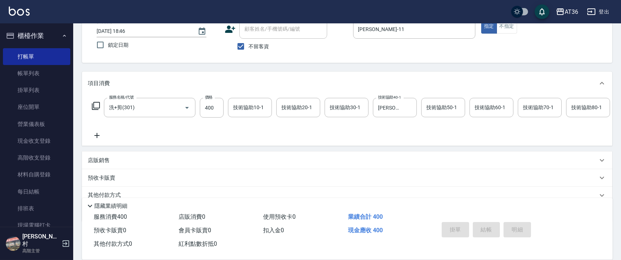
type input "[DATE] 18:47"
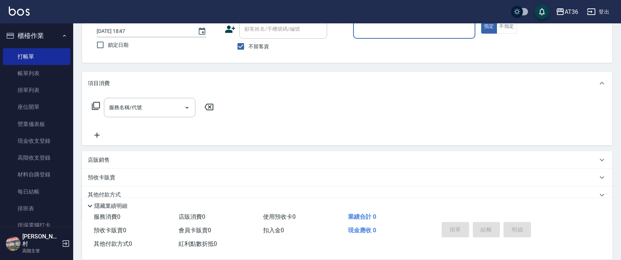
drag, startPoint x: 367, startPoint y: 28, endPoint x: 377, endPoint y: 36, distance: 12.7
click at [367, 30] on input "服務人員姓名/編號" at bounding box center [414, 29] width 116 height 13
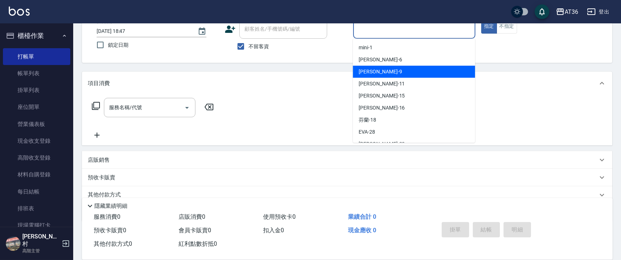
drag, startPoint x: 383, startPoint y: 78, endPoint x: 369, endPoint y: 68, distance: 17.8
click at [383, 79] on div "[PERSON_NAME] -11" at bounding box center [414, 84] width 122 height 12
type input "[PERSON_NAME]-11"
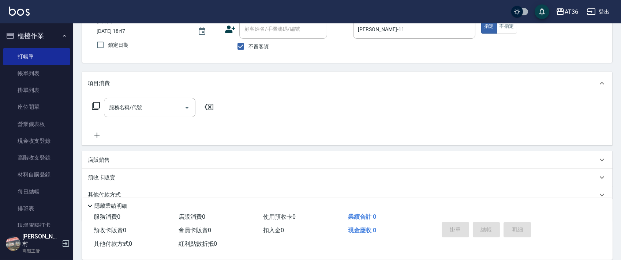
click at [96, 107] on icon at bounding box center [95, 106] width 9 height 9
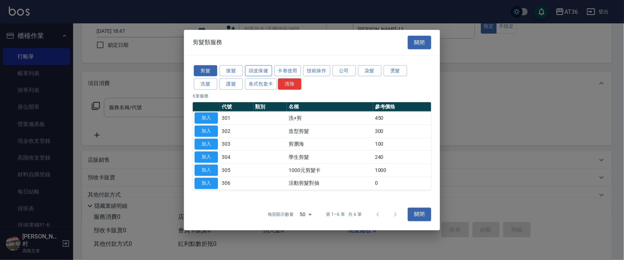
click at [261, 70] on button "頭皮保健" at bounding box center [258, 70] width 27 height 11
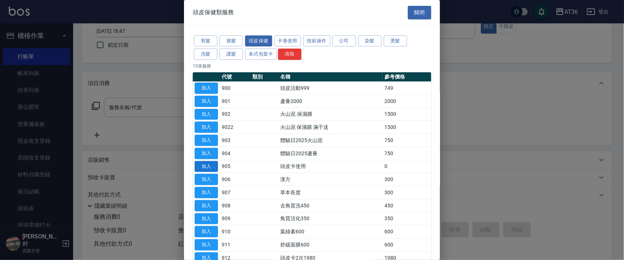
click at [214, 164] on button "加入" at bounding box center [206, 166] width 23 height 11
type input "頭皮卡使用(905)"
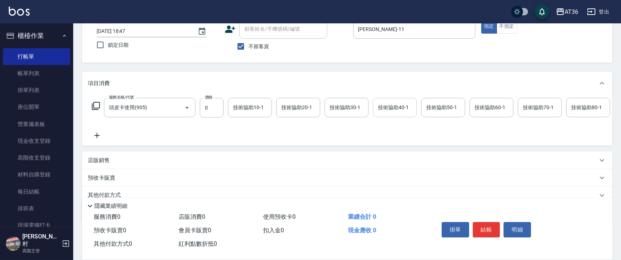
drag, startPoint x: 381, startPoint y: 105, endPoint x: 390, endPoint y: 112, distance: 11.5
click at [381, 106] on div "技術協助40-1 技術協助40-1" at bounding box center [395, 107] width 44 height 19
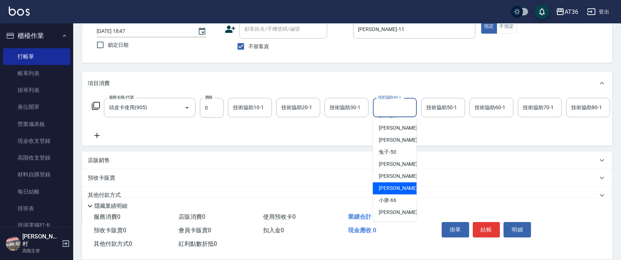
drag, startPoint x: 395, startPoint y: 186, endPoint x: 380, endPoint y: 132, distance: 55.6
click at [395, 185] on span "[PERSON_NAME] -59" at bounding box center [401, 189] width 46 height 8
type input "[PERSON_NAME]-59"
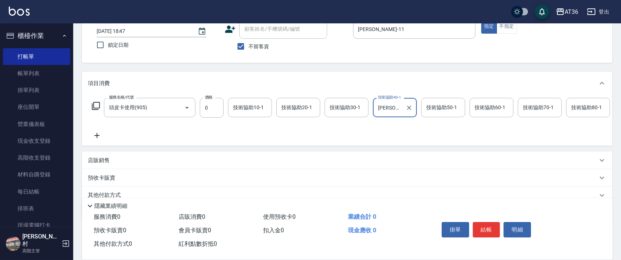
drag, startPoint x: 480, startPoint y: 108, endPoint x: 516, endPoint y: 127, distance: 40.9
click at [481, 109] on div "技術協助60-1 技術協助60-1" at bounding box center [491, 107] width 44 height 19
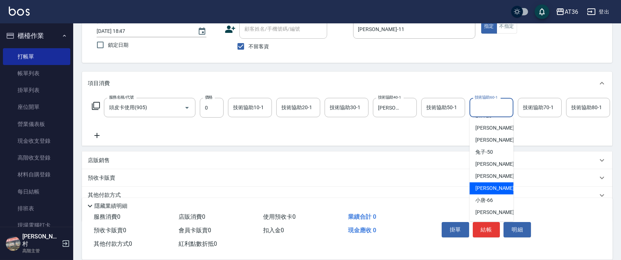
click at [488, 186] on span "[PERSON_NAME] -59" at bounding box center [498, 189] width 46 height 8
type input "[PERSON_NAME]-59"
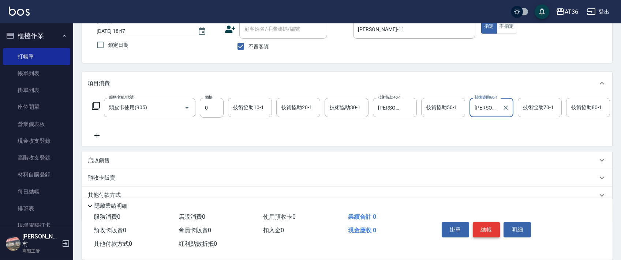
click at [491, 231] on button "結帳" at bounding box center [485, 229] width 27 height 15
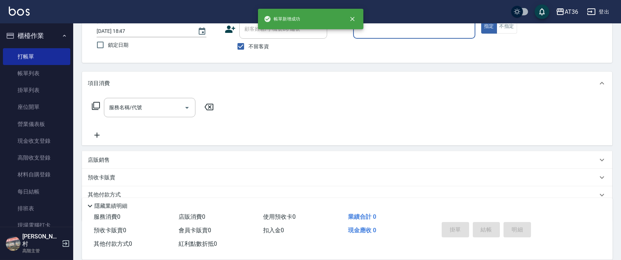
click at [365, 37] on div "服務人員姓名/編號" at bounding box center [414, 28] width 122 height 19
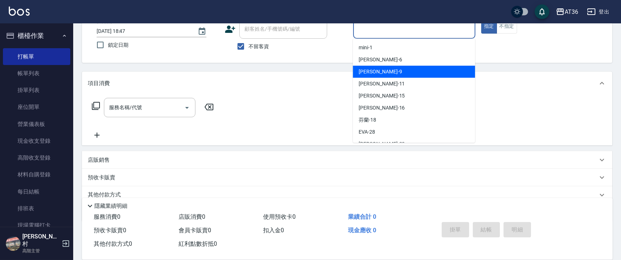
drag, startPoint x: 367, startPoint y: 71, endPoint x: 371, endPoint y: 66, distance: 6.6
click at [371, 66] on div "美燕 -9" at bounding box center [414, 72] width 122 height 12
type input "美燕-9"
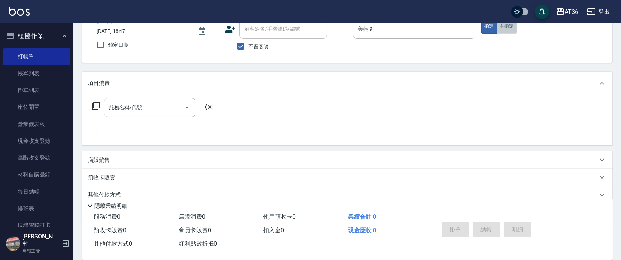
click at [506, 27] on button "不指定" at bounding box center [506, 26] width 20 height 14
click at [98, 106] on icon at bounding box center [95, 106] width 9 height 9
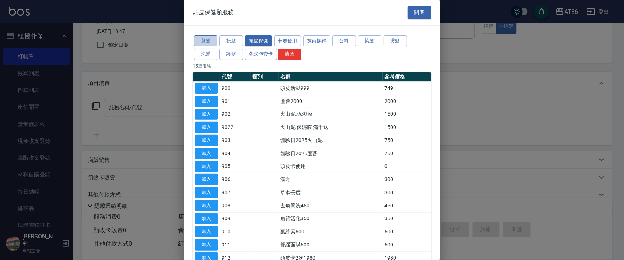
click at [203, 41] on button "剪髮" at bounding box center [205, 40] width 23 height 11
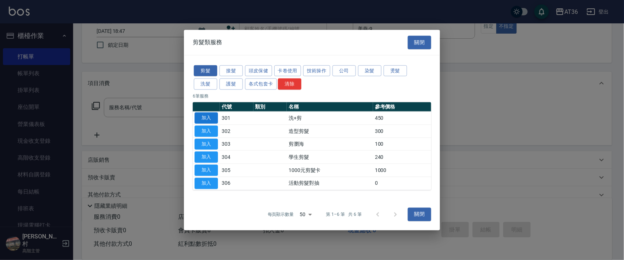
click at [207, 116] on button "加入" at bounding box center [206, 118] width 23 height 11
type input "洗+剪(301)"
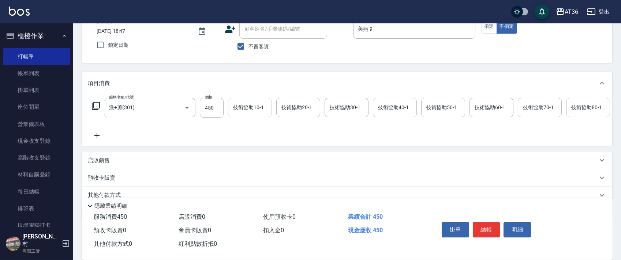
drag, startPoint x: 212, startPoint y: 111, endPoint x: 230, endPoint y: 104, distance: 19.6
click at [213, 111] on input "450" at bounding box center [212, 108] width 24 height 20
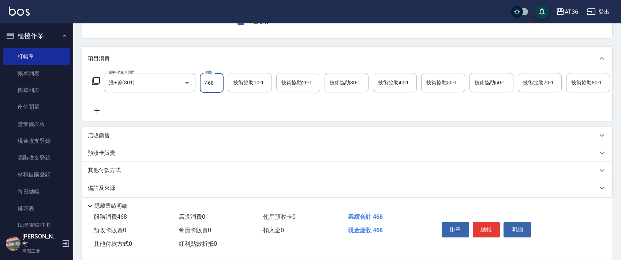
scroll to position [86, 0]
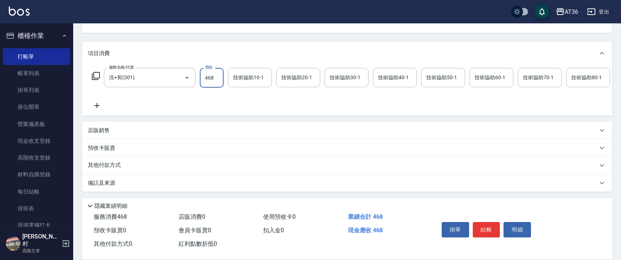
type input "468"
click at [113, 166] on p "其他付款方式" at bounding box center [106, 166] width 37 height 8
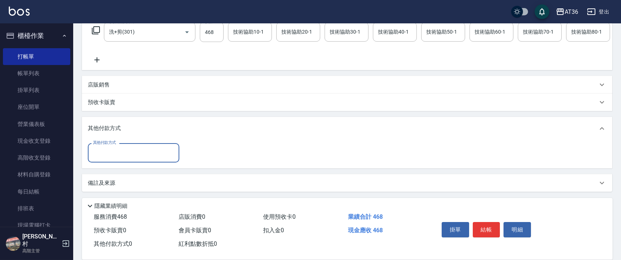
scroll to position [132, 0]
click at [127, 154] on input "其他付款方式" at bounding box center [133, 153] width 85 height 13
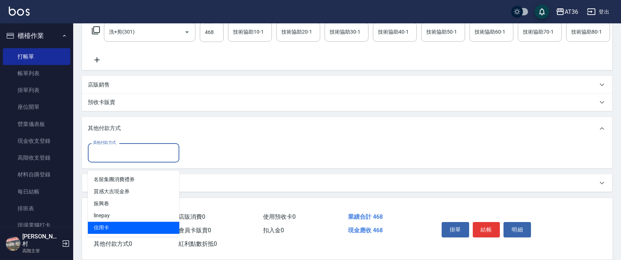
click at [119, 222] on span "信用卡" at bounding box center [133, 228] width 91 height 12
type input "信用卡"
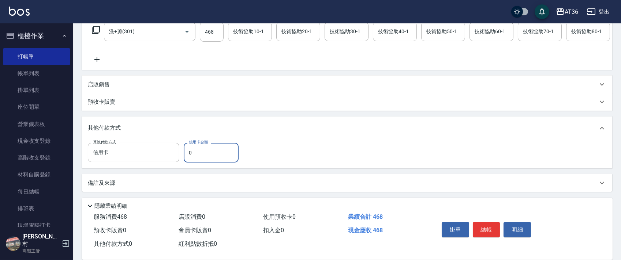
click at [186, 154] on input "0" at bounding box center [211, 153] width 55 height 20
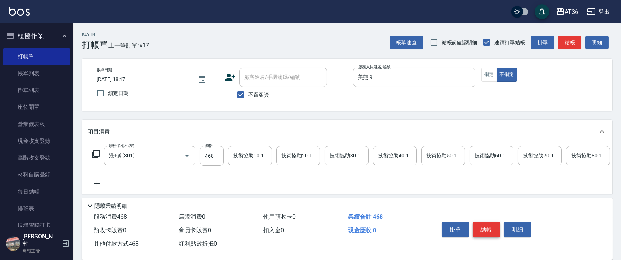
type input "468"
click at [484, 229] on button "結帳" at bounding box center [485, 229] width 27 height 15
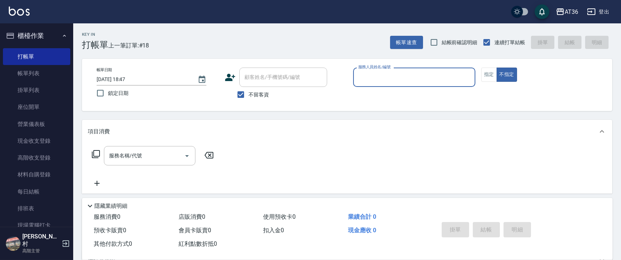
click at [364, 81] on input "服務人員姓名/編號" at bounding box center [414, 77] width 116 height 13
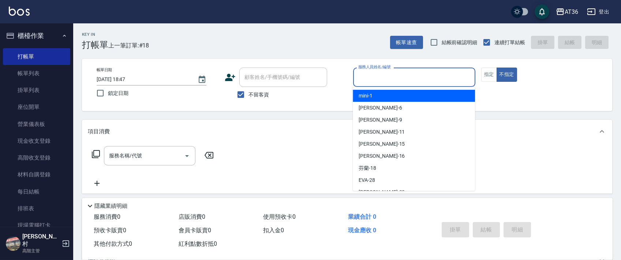
drag, startPoint x: 371, startPoint y: 97, endPoint x: 491, endPoint y: 63, distance: 124.6
click at [373, 95] on div "mini -1" at bounding box center [414, 96] width 122 height 12
type input "mini-1"
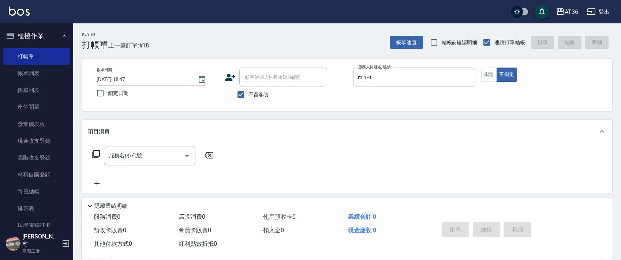
click at [97, 154] on icon at bounding box center [95, 154] width 9 height 9
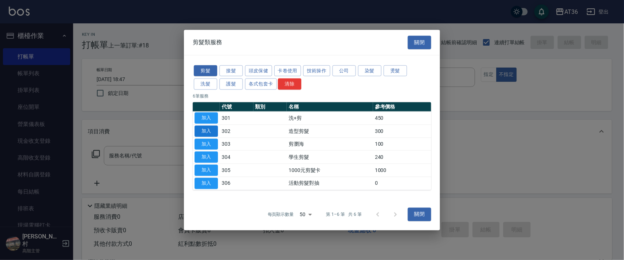
click at [210, 131] on button "加入" at bounding box center [206, 130] width 23 height 11
type input "造型剪髮(302)"
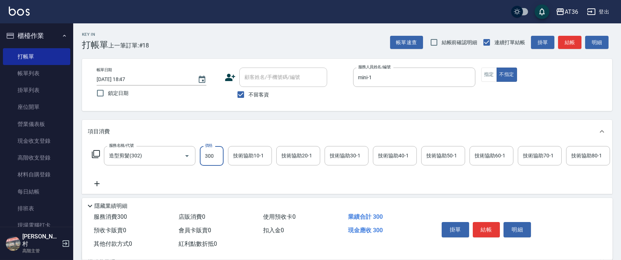
click at [211, 152] on input "300" at bounding box center [212, 156] width 24 height 20
click at [207, 157] on input "278" at bounding box center [212, 156] width 24 height 20
type input "238"
click at [485, 231] on button "結帳" at bounding box center [485, 229] width 27 height 15
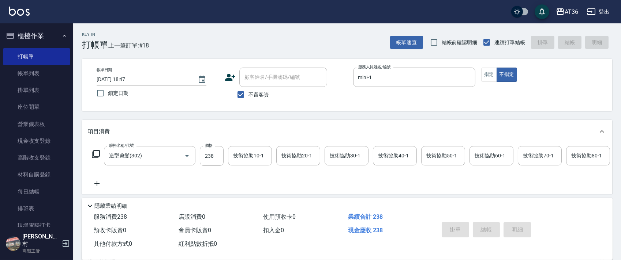
type input "[DATE] 18:48"
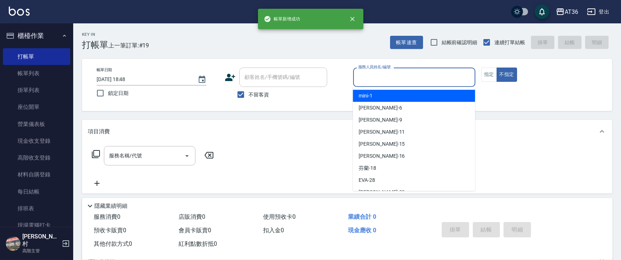
drag, startPoint x: 359, startPoint y: 79, endPoint x: 380, endPoint y: 91, distance: 24.1
click at [359, 79] on input "服務人員姓名/編號" at bounding box center [414, 77] width 116 height 13
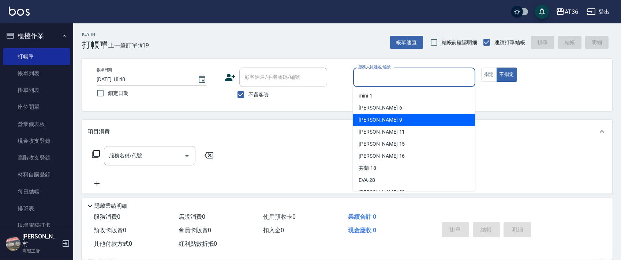
drag, startPoint x: 373, startPoint y: 115, endPoint x: 385, endPoint y: 106, distance: 14.4
click at [374, 116] on div "美燕 -9" at bounding box center [414, 120] width 122 height 12
type input "美燕-9"
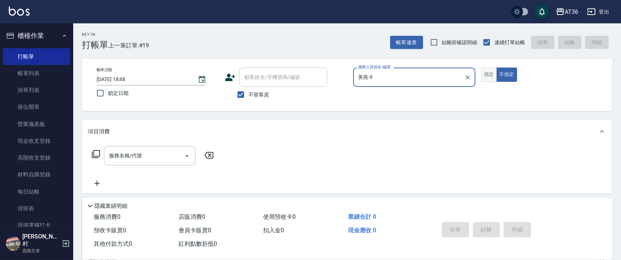
click at [492, 75] on button "指定" at bounding box center [489, 75] width 16 height 14
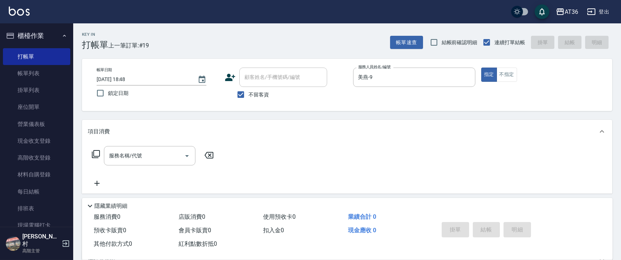
click at [98, 151] on icon at bounding box center [95, 154] width 9 height 9
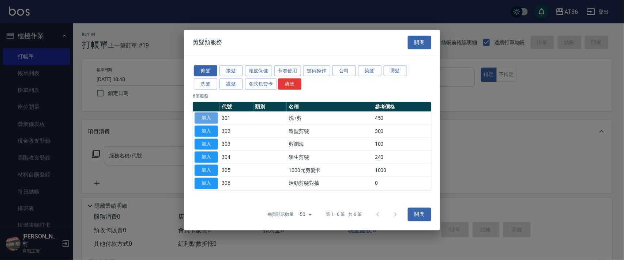
click at [212, 117] on button "加入" at bounding box center [206, 118] width 23 height 11
type input "洗+剪(301)"
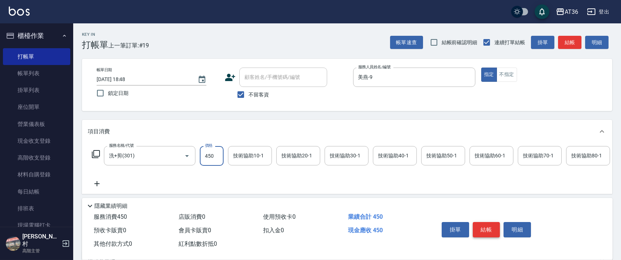
click at [478, 229] on button "結帳" at bounding box center [485, 229] width 27 height 15
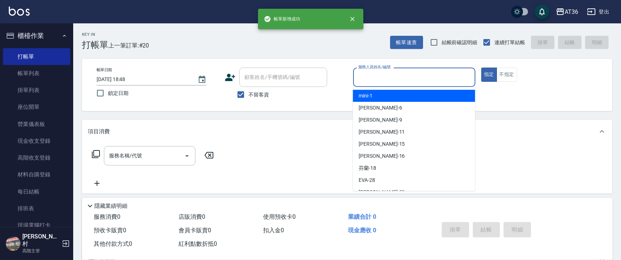
drag, startPoint x: 374, startPoint y: 77, endPoint x: 389, endPoint y: 108, distance: 34.5
click at [373, 78] on input "服務人員姓名/編號" at bounding box center [414, 77] width 116 height 13
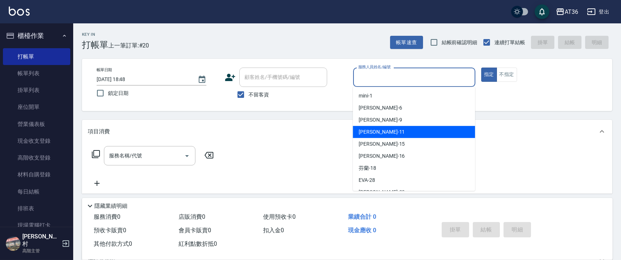
drag, startPoint x: 379, startPoint y: 131, endPoint x: 402, endPoint y: 109, distance: 31.3
click at [380, 131] on div "[PERSON_NAME] -11" at bounding box center [414, 132] width 122 height 12
type input "[PERSON_NAME]-11"
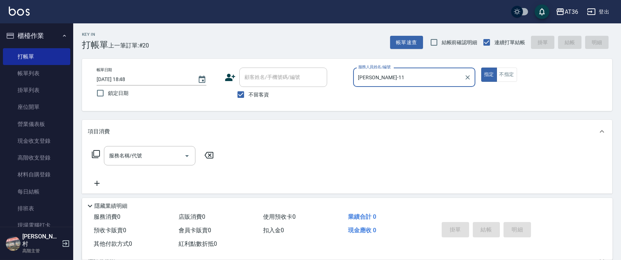
click at [96, 156] on icon at bounding box center [95, 154] width 9 height 9
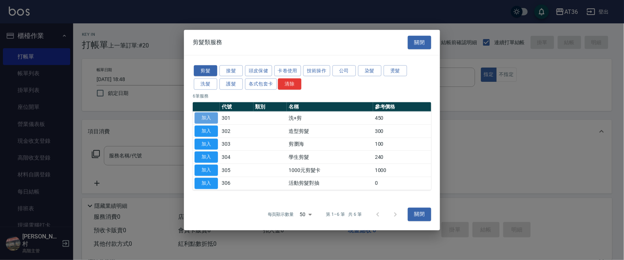
click at [214, 118] on button "加入" at bounding box center [206, 118] width 23 height 11
type input "洗+剪(301)"
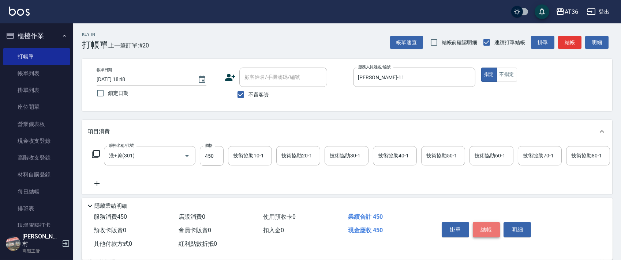
click at [486, 231] on button "結帳" at bounding box center [485, 229] width 27 height 15
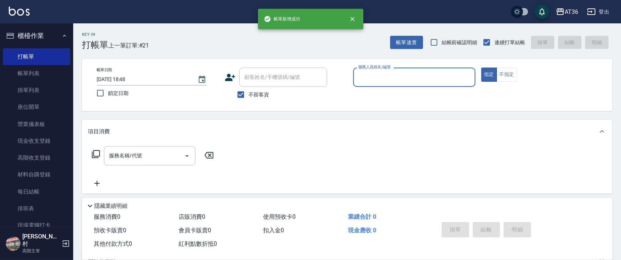
drag, startPoint x: 369, startPoint y: 72, endPoint x: 370, endPoint y: 81, distance: 9.3
click at [369, 76] on input "服務人員姓名/編號" at bounding box center [414, 77] width 116 height 13
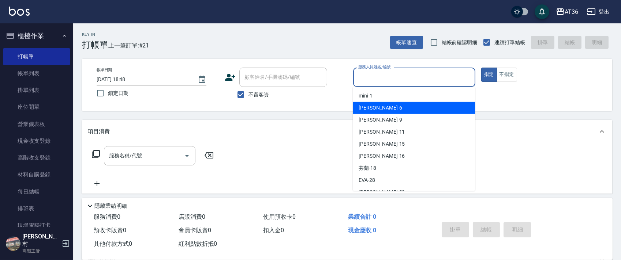
click at [379, 106] on div "[PERSON_NAME] -6" at bounding box center [414, 108] width 122 height 12
type input "伶伶-6"
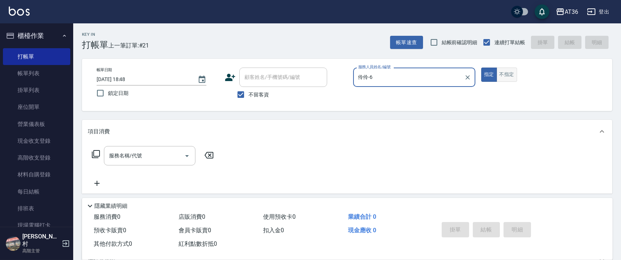
click at [507, 77] on button "不指定" at bounding box center [506, 75] width 20 height 14
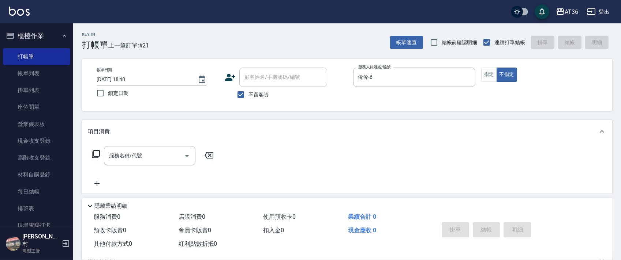
click at [95, 152] on icon at bounding box center [95, 154] width 9 height 9
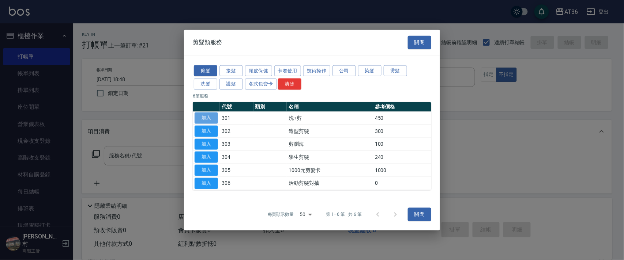
click at [208, 118] on button "加入" at bounding box center [206, 118] width 23 height 11
type input "洗+剪(301)"
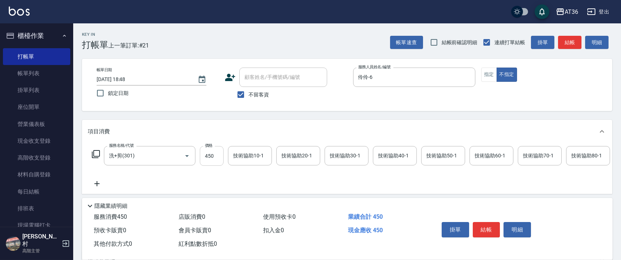
click at [204, 155] on input "450" at bounding box center [212, 156] width 24 height 20
type input "468"
click at [480, 229] on button "結帳" at bounding box center [485, 229] width 27 height 15
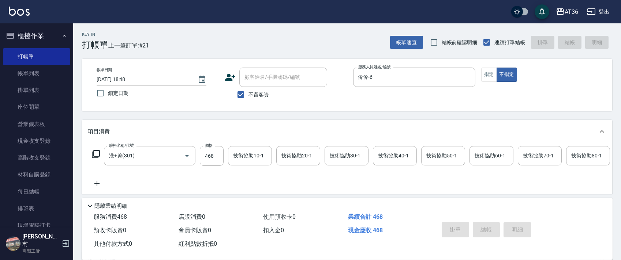
type input "[DATE] 18:49"
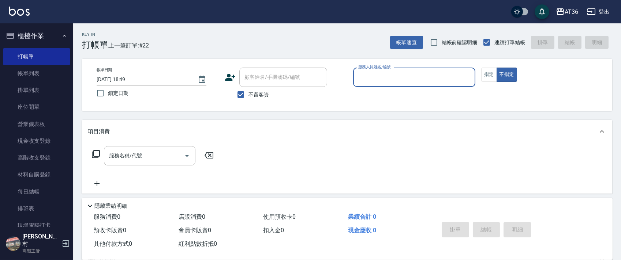
drag, startPoint x: 364, startPoint y: 79, endPoint x: 372, endPoint y: 84, distance: 9.7
click at [364, 79] on input "服務人員姓名/編號" at bounding box center [414, 77] width 116 height 13
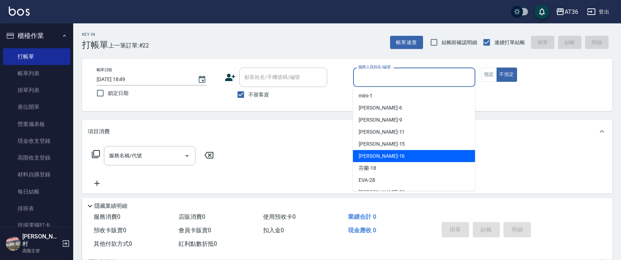
click at [382, 154] on div "[PERSON_NAME] -16" at bounding box center [414, 156] width 122 height 12
type input "[PERSON_NAME]-16"
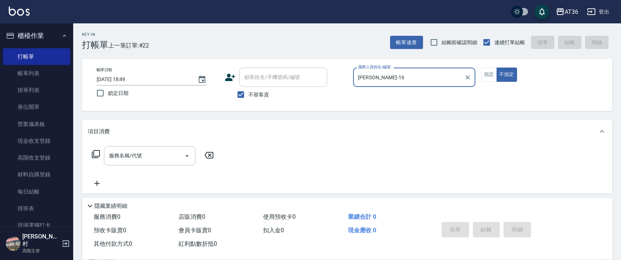
click at [95, 155] on icon at bounding box center [95, 154] width 9 height 9
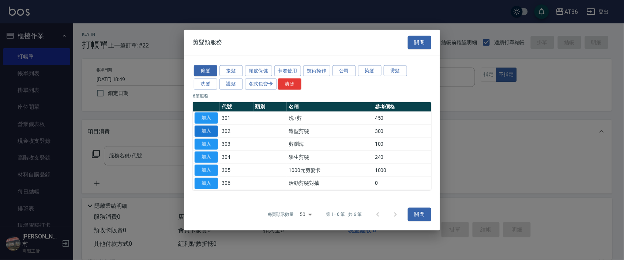
click at [209, 134] on button "加入" at bounding box center [206, 130] width 23 height 11
type input "造型剪髮(302)"
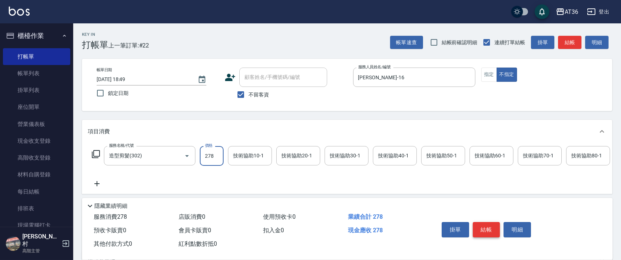
type input "278"
click at [490, 230] on button "結帳" at bounding box center [485, 229] width 27 height 15
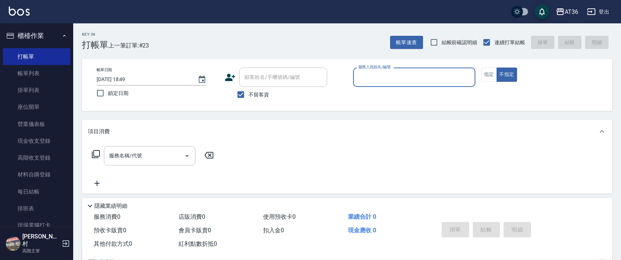
click at [360, 75] on input "服務人員姓名/編號" at bounding box center [414, 77] width 116 height 13
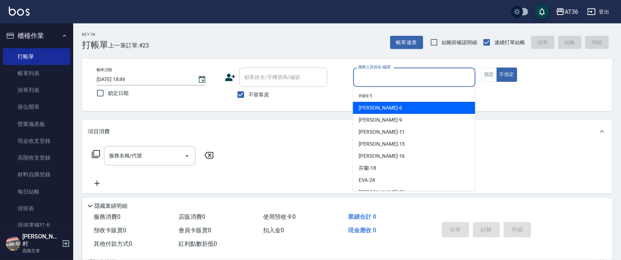
click at [372, 112] on div "[PERSON_NAME] -6" at bounding box center [414, 108] width 122 height 12
type input "伶伶-6"
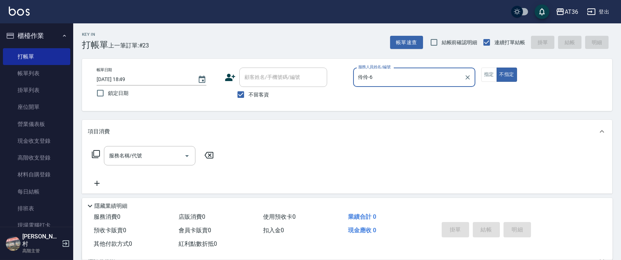
click at [94, 155] on icon at bounding box center [95, 154] width 9 height 9
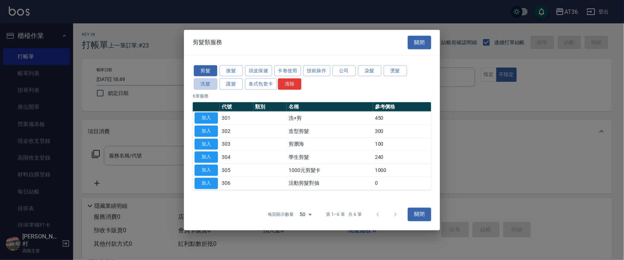
drag, startPoint x: 205, startPoint y: 86, endPoint x: 239, endPoint y: 27, distance: 68.1
click at [205, 87] on button "洗髮" at bounding box center [205, 84] width 23 height 11
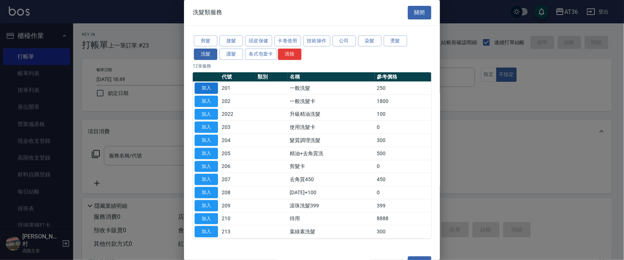
drag, startPoint x: 211, startPoint y: 88, endPoint x: 458, endPoint y: 216, distance: 278.7
click at [211, 89] on button "加入" at bounding box center [206, 88] width 23 height 11
type input "一般洗髮(201)"
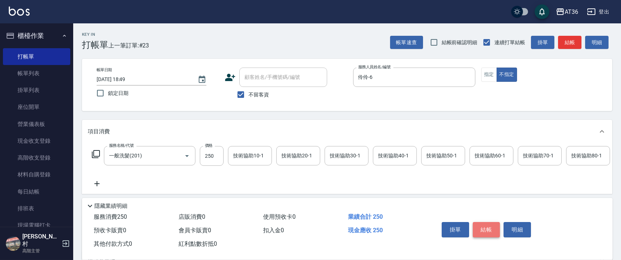
click at [485, 229] on button "結帳" at bounding box center [485, 229] width 27 height 15
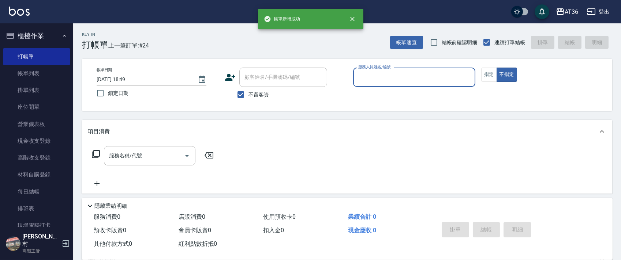
click at [357, 78] on input "服務人員姓名/編號" at bounding box center [414, 77] width 116 height 13
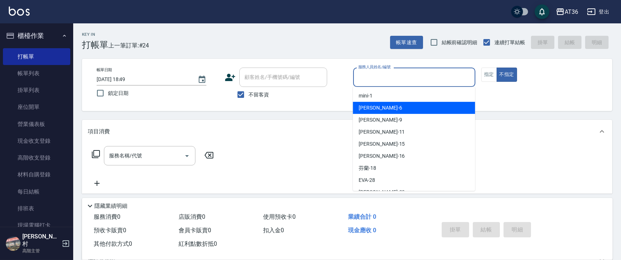
click at [367, 105] on span "[PERSON_NAME] -6" at bounding box center [379, 108] width 43 height 8
type input "伶伶-6"
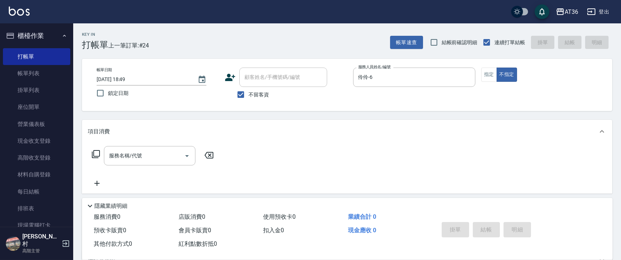
click at [94, 154] on icon at bounding box center [96, 154] width 8 height 8
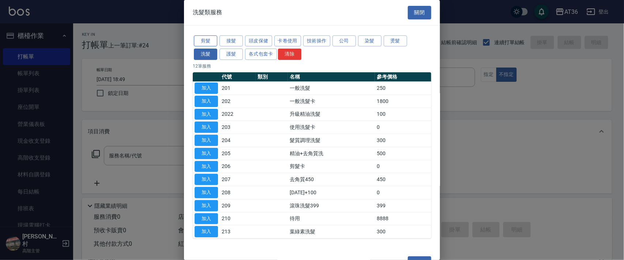
drag, startPoint x: 214, startPoint y: 38, endPoint x: 255, endPoint y: 97, distance: 71.8
click at [214, 39] on button "剪髮" at bounding box center [205, 40] width 23 height 11
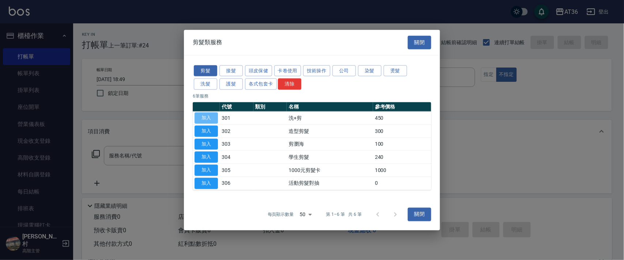
drag, startPoint x: 212, startPoint y: 120, endPoint x: 226, endPoint y: 147, distance: 30.3
click at [215, 122] on button "加入" at bounding box center [206, 118] width 23 height 11
type input "洗+剪(301)"
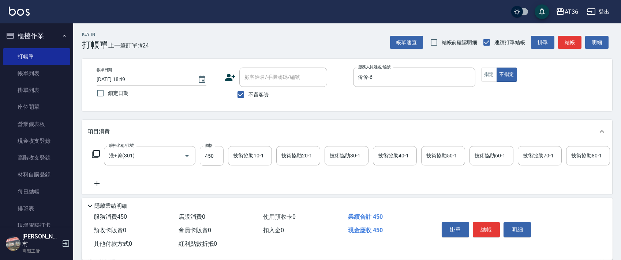
click at [208, 152] on input "450" at bounding box center [212, 156] width 24 height 20
type input "468"
click at [487, 231] on button "結帳" at bounding box center [485, 229] width 27 height 15
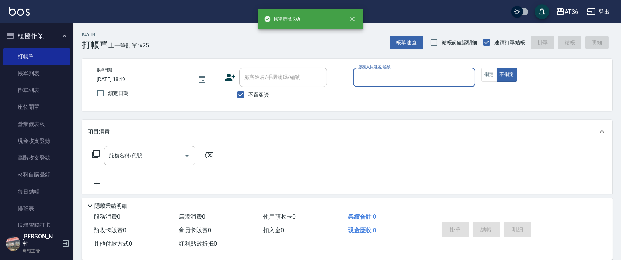
click at [376, 87] on body "帳[PERSON_NAME]成功 AT36 登出 櫃檯作業 打帳單 帳單列表 掛單列表 座位開單 營業儀表板 現金收支登錄 高階收支登錄 材料自購登錄 每日結…" at bounding box center [310, 169] width 621 height 338
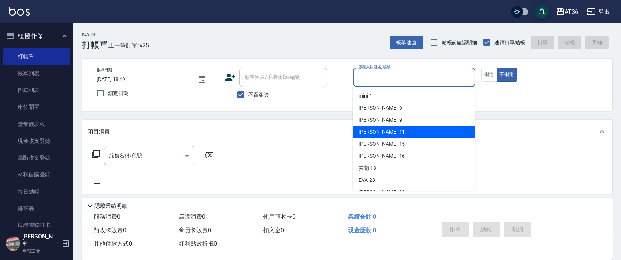
click at [388, 132] on div "[PERSON_NAME] -11" at bounding box center [414, 132] width 122 height 12
type input "[PERSON_NAME]-11"
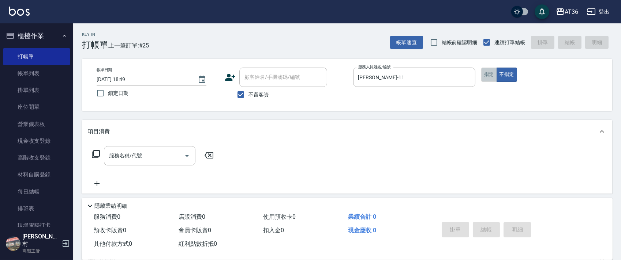
click at [486, 72] on button "指定" at bounding box center [489, 75] width 16 height 14
click at [93, 155] on icon at bounding box center [95, 154] width 9 height 9
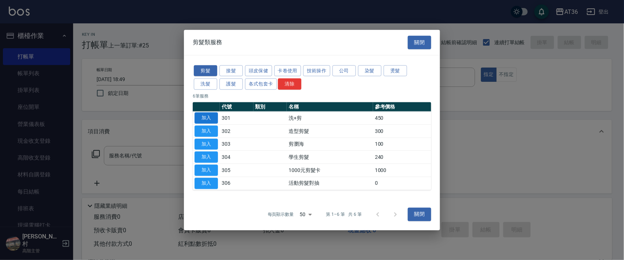
click at [209, 113] on button "加入" at bounding box center [206, 118] width 23 height 11
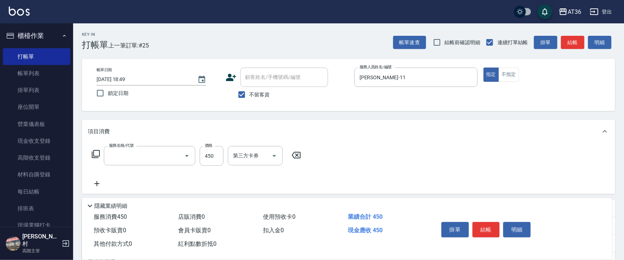
type input "洗+剪(301)"
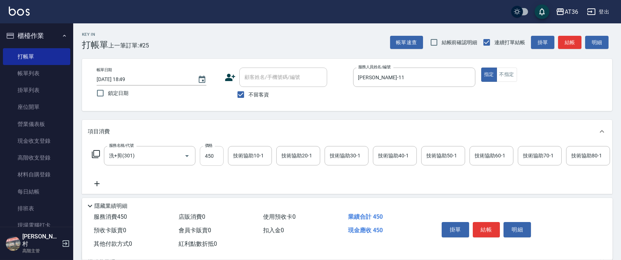
click at [208, 163] on input "450" at bounding box center [212, 156] width 24 height 20
type input "430"
click at [483, 229] on button "結帳" at bounding box center [485, 229] width 27 height 15
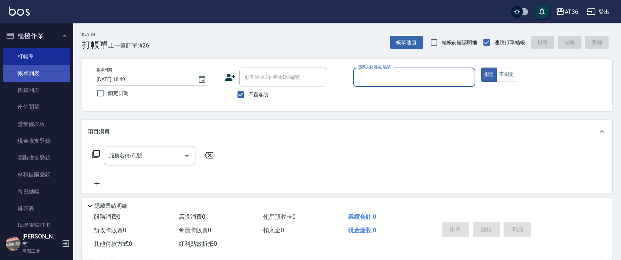
click at [55, 79] on link "帳單列表" at bounding box center [36, 73] width 67 height 17
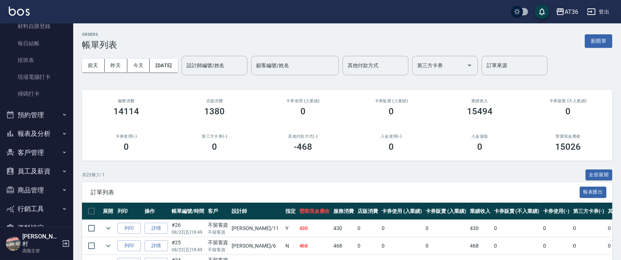
scroll to position [161, 0]
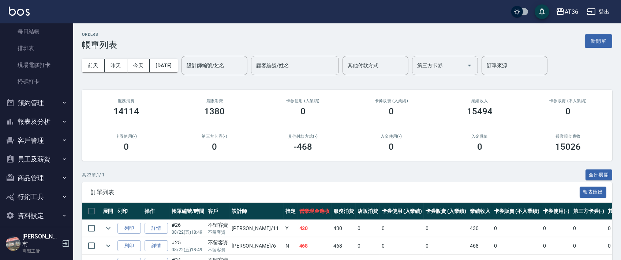
drag, startPoint x: 27, startPoint y: 121, endPoint x: 63, endPoint y: 133, distance: 38.1
click at [27, 122] on button "報表及分析" at bounding box center [36, 121] width 67 height 19
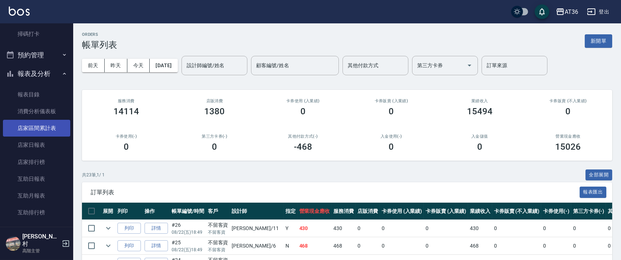
scroll to position [258, 0]
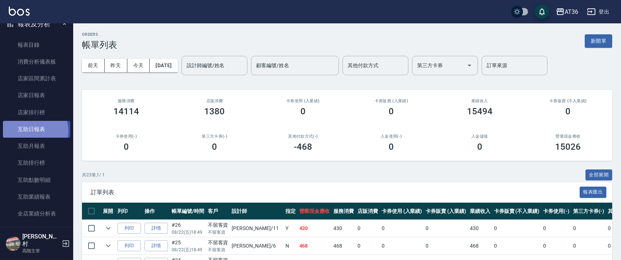
click at [33, 131] on link "互助日報表" at bounding box center [36, 129] width 67 height 17
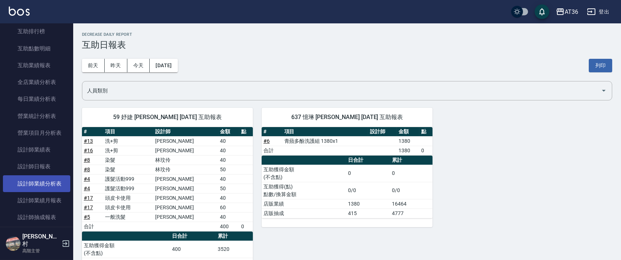
scroll to position [404, 0]
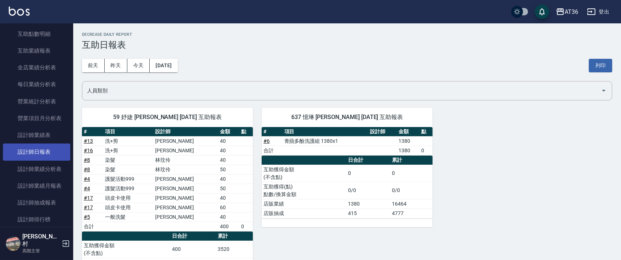
click at [40, 155] on link "設計師日報表" at bounding box center [36, 152] width 67 height 17
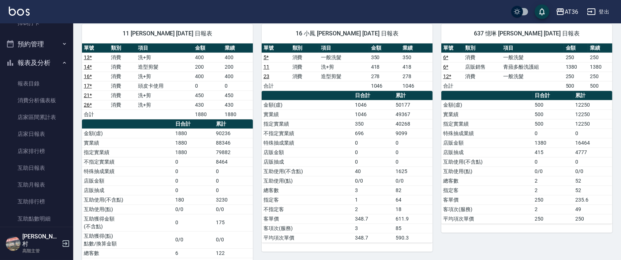
scroll to position [63, 0]
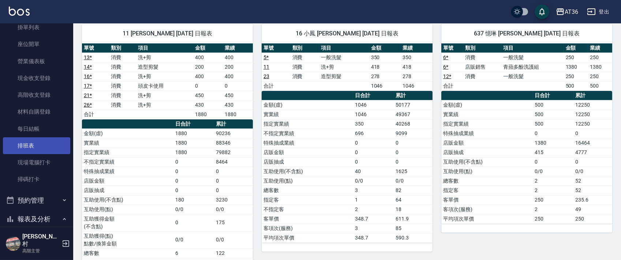
click at [47, 150] on link "排班表" at bounding box center [36, 145] width 67 height 17
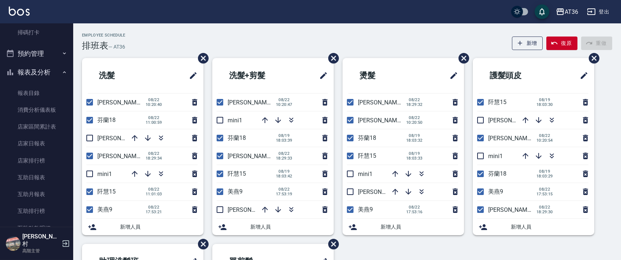
scroll to position [209, 0]
click at [42, 182] on link "互助日報表" at bounding box center [36, 178] width 67 height 17
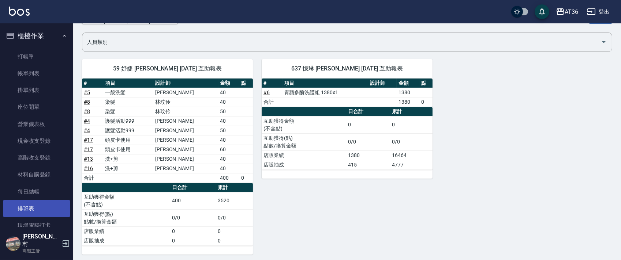
click at [42, 210] on link "排班表" at bounding box center [36, 208] width 67 height 17
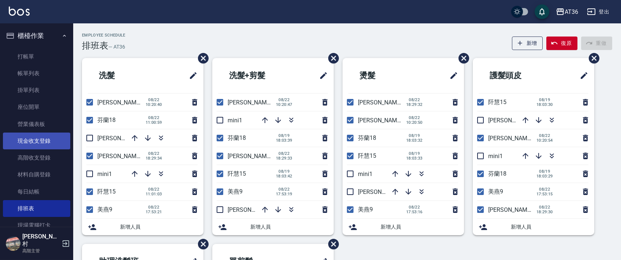
click at [31, 144] on link "現金收支登錄" at bounding box center [36, 141] width 67 height 17
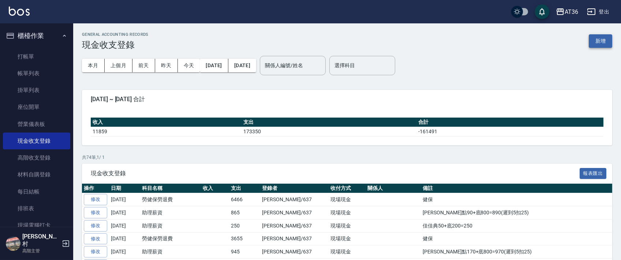
click at [604, 42] on button "新增" at bounding box center [599, 41] width 23 height 14
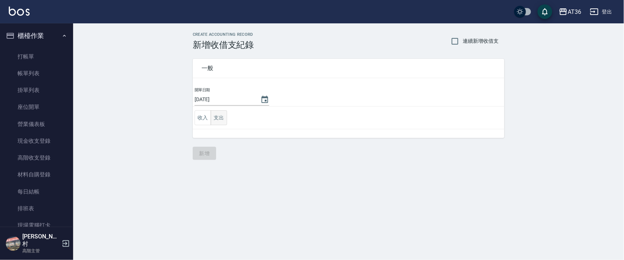
click at [213, 118] on button "支出" at bounding box center [219, 117] width 16 height 15
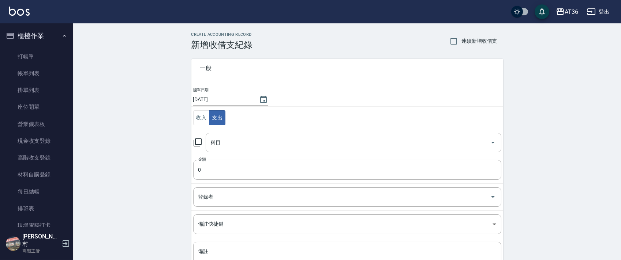
drag, startPoint x: 223, startPoint y: 145, endPoint x: 235, endPoint y: 151, distance: 12.9
click at [223, 147] on input "科目" at bounding box center [348, 142] width 278 height 13
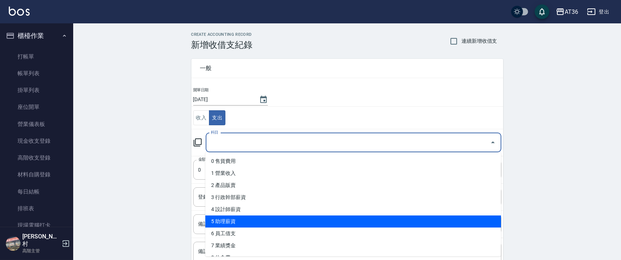
click at [255, 223] on li "5 助理薪資" at bounding box center [352, 222] width 295 height 12
type input "5 助理薪資"
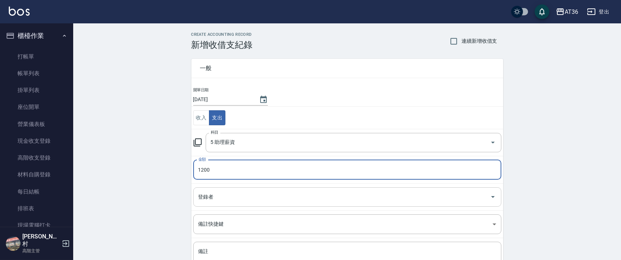
type input "1200"
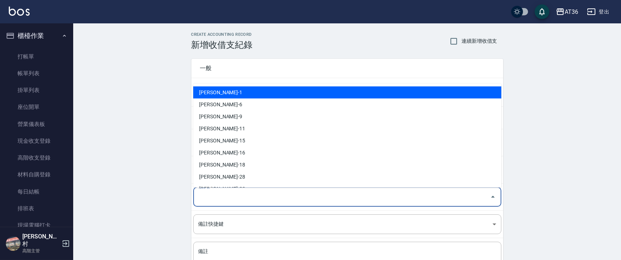
click at [207, 195] on input "登錄者" at bounding box center [341, 197] width 290 height 13
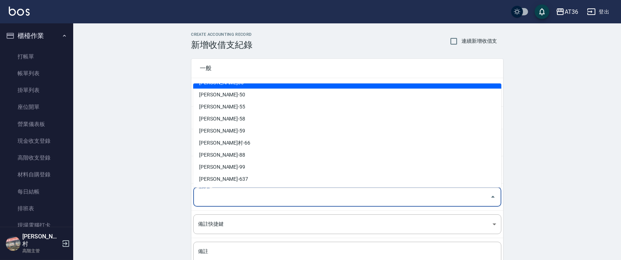
scroll to position [119, 0]
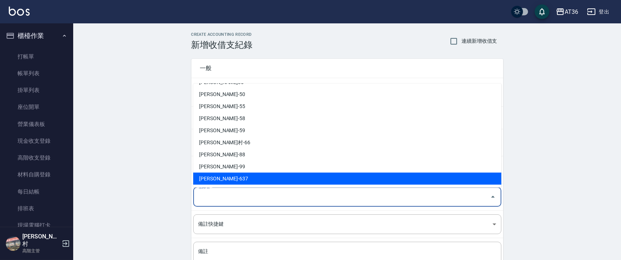
click at [216, 178] on li "[PERSON_NAME]-637" at bounding box center [347, 179] width 308 height 12
type input "[PERSON_NAME]-637"
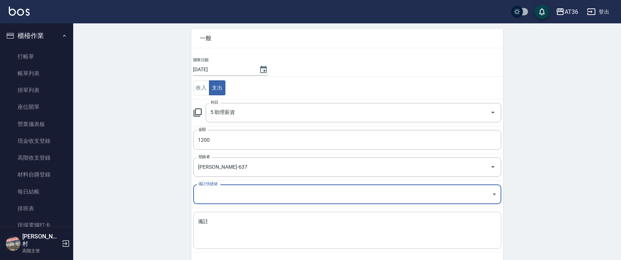
scroll to position [62, 0]
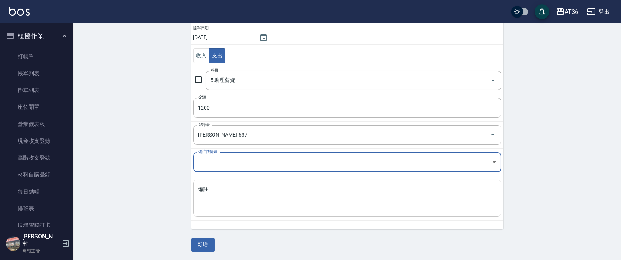
click at [216, 207] on textarea "備註" at bounding box center [347, 198] width 298 height 25
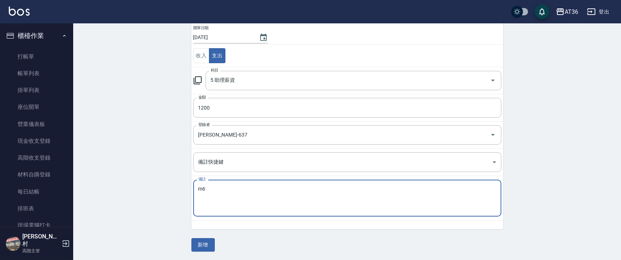
type textarea "6"
click at [201, 188] on textarea "妤ㄗ" at bounding box center [347, 198] width 298 height 25
type textarea "[PERSON_NAME]點400+底800=1200"
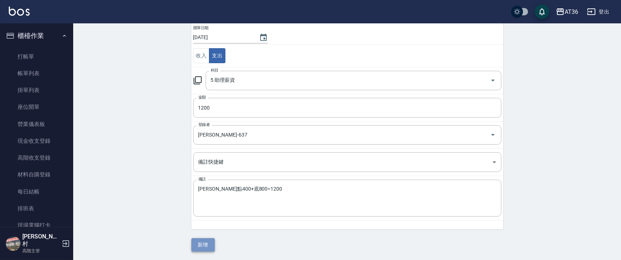
click at [204, 248] on button "新增" at bounding box center [202, 245] width 23 height 14
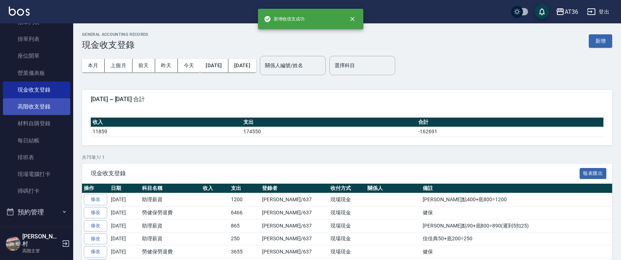
scroll to position [146, 0]
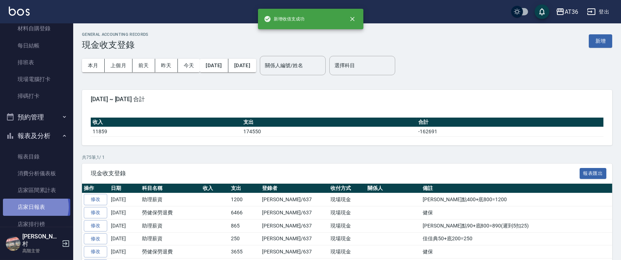
click at [35, 207] on link "店家日報表" at bounding box center [36, 207] width 67 height 17
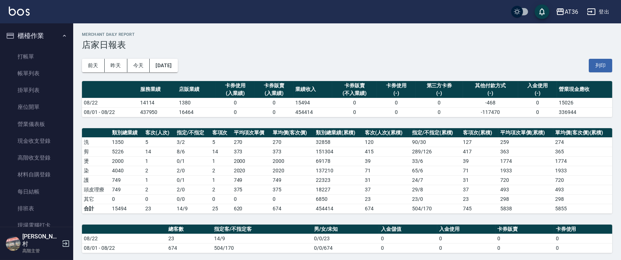
click at [46, 57] on link "打帳單" at bounding box center [36, 56] width 67 height 17
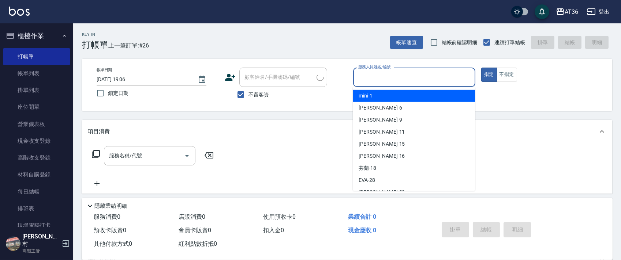
drag, startPoint x: 371, startPoint y: 79, endPoint x: 391, endPoint y: 94, distance: 25.3
click at [371, 79] on input "服務人員姓名/編號" at bounding box center [414, 77] width 116 height 13
click at [383, 93] on div "mini -1" at bounding box center [414, 96] width 122 height 12
type input "mini-1"
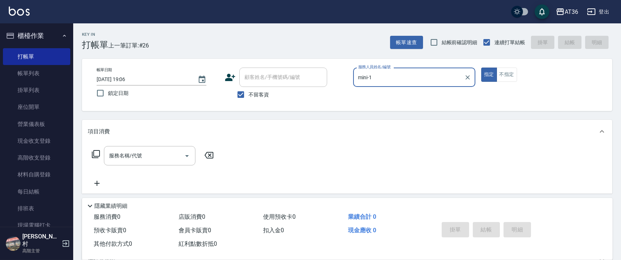
click at [97, 154] on icon at bounding box center [95, 154] width 9 height 9
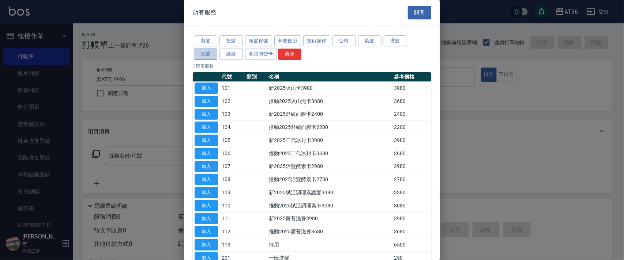
click at [209, 58] on button "洗髮" at bounding box center [205, 54] width 23 height 11
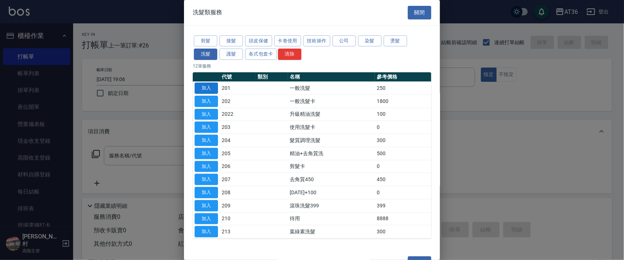
click at [210, 89] on button "加入" at bounding box center [206, 88] width 23 height 11
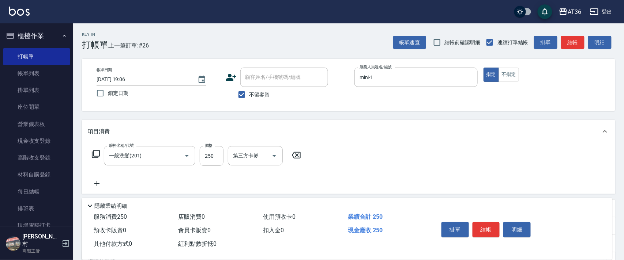
type input "一般洗髮(201)"
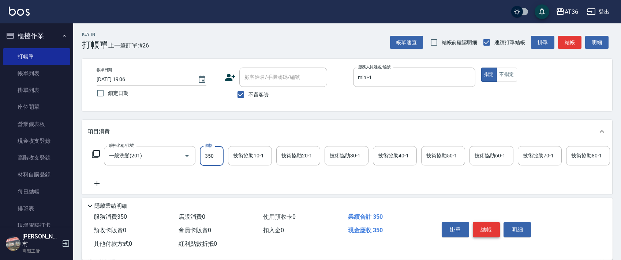
type input "350"
click at [489, 230] on button "結帳" at bounding box center [485, 229] width 27 height 15
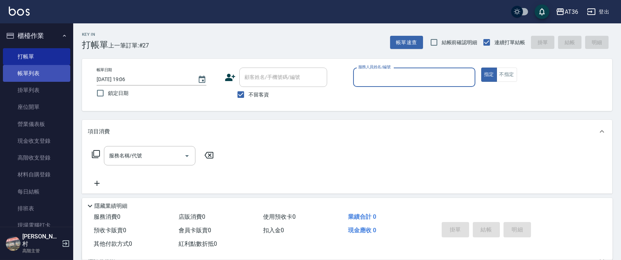
click at [53, 77] on link "帳單列表" at bounding box center [36, 73] width 67 height 17
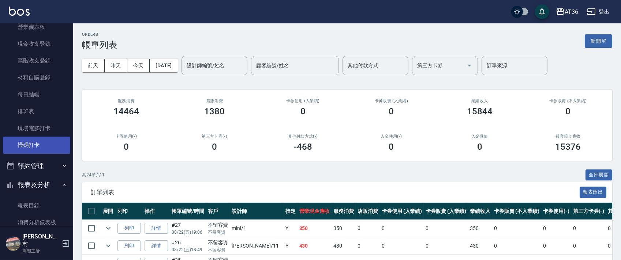
scroll to position [244, 0]
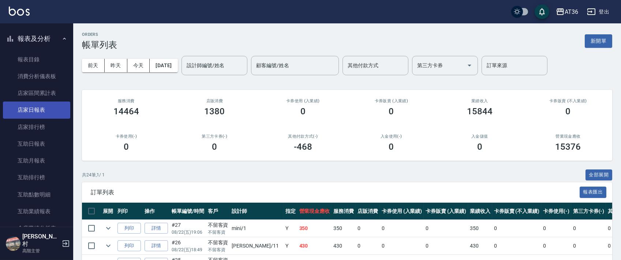
click at [47, 112] on link "店家日報表" at bounding box center [36, 110] width 67 height 17
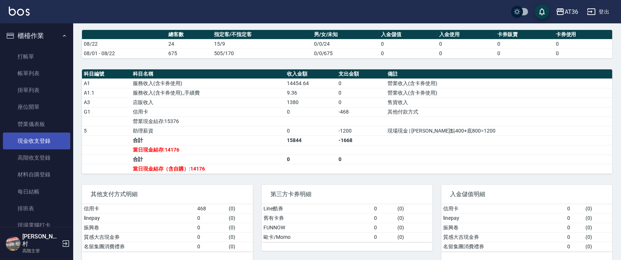
click at [43, 141] on link "現金收支登錄" at bounding box center [36, 141] width 67 height 17
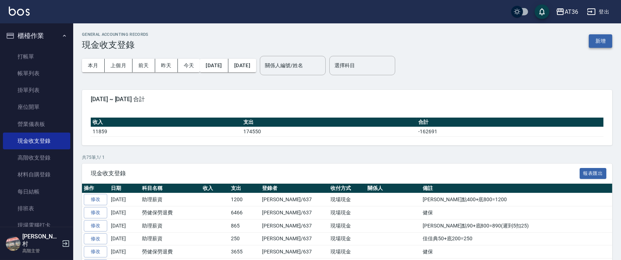
click at [596, 39] on button "新增" at bounding box center [599, 41] width 23 height 14
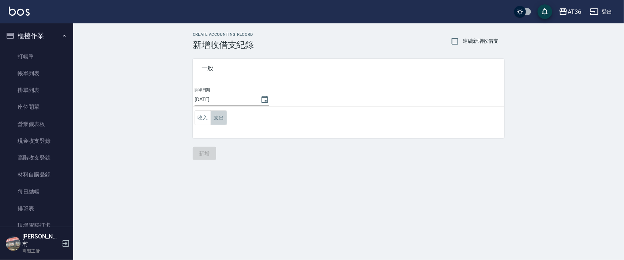
drag, startPoint x: 220, startPoint y: 122, endPoint x: 248, endPoint y: 129, distance: 28.6
click at [220, 122] on button "支出" at bounding box center [219, 117] width 16 height 15
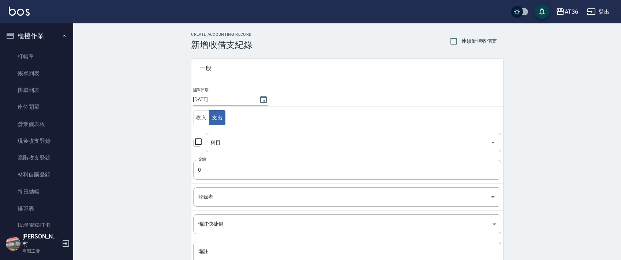
click at [214, 142] on input "科目" at bounding box center [348, 142] width 278 height 13
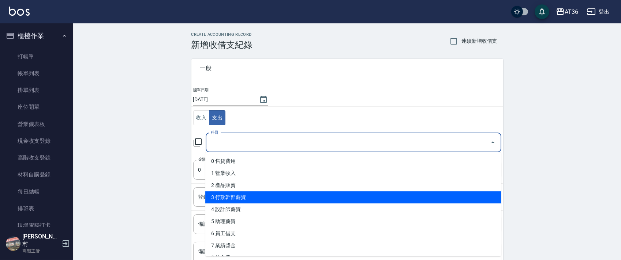
scroll to position [49, 0]
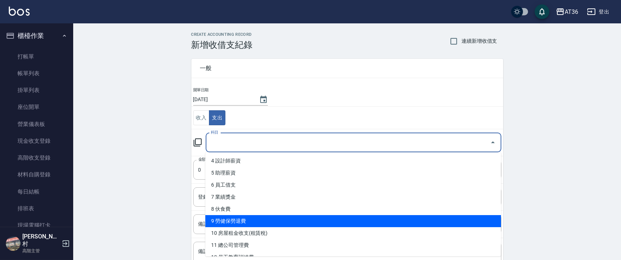
drag, startPoint x: 253, startPoint y: 219, endPoint x: 290, endPoint y: 171, distance: 60.2
click at [254, 219] on li "9 勞健保勞退費" at bounding box center [352, 221] width 295 height 12
type input "9 勞健保勞退費"
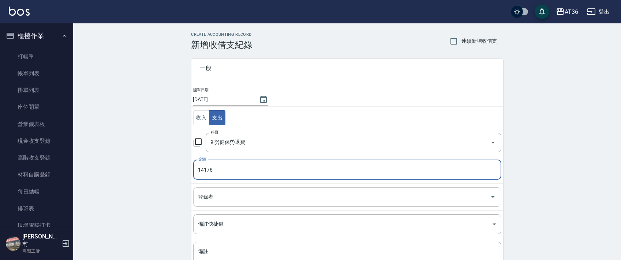
type input "14176"
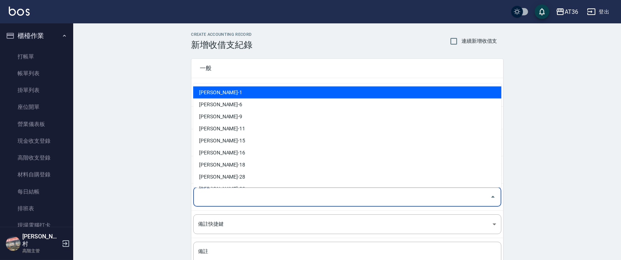
click at [213, 194] on input "登錄者" at bounding box center [341, 197] width 290 height 13
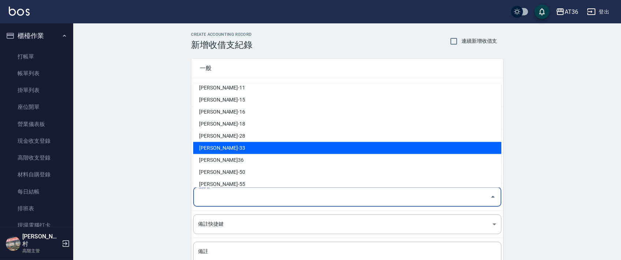
scroll to position [119, 0]
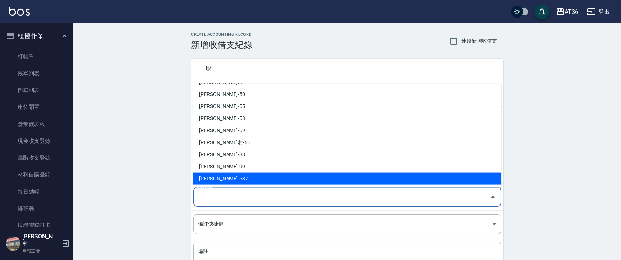
drag, startPoint x: 219, startPoint y: 178, endPoint x: 250, endPoint y: 194, distance: 35.5
click at [219, 177] on li "[PERSON_NAME]-637" at bounding box center [347, 179] width 308 height 12
type input "[PERSON_NAME]-637"
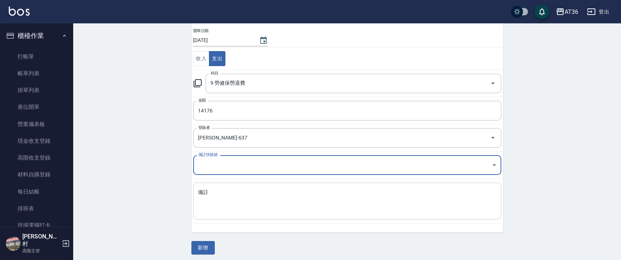
scroll to position [62, 0]
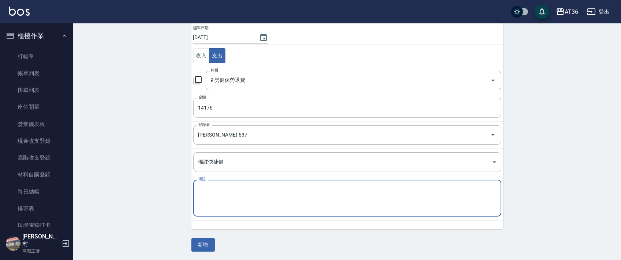
click at [235, 209] on textarea "備註" at bounding box center [347, 198] width 298 height 25
type textarea "勞保"
click at [200, 247] on button "新增" at bounding box center [202, 245] width 23 height 14
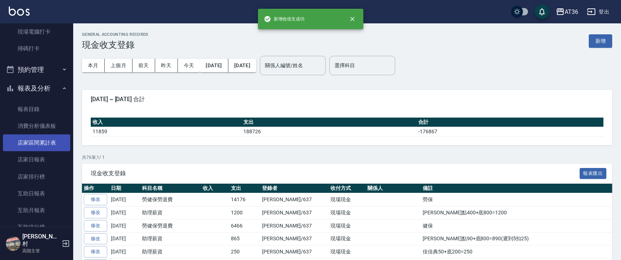
scroll to position [195, 0]
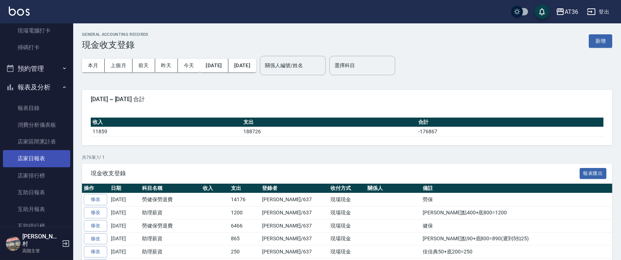
click at [31, 161] on link "店家日報表" at bounding box center [36, 158] width 67 height 17
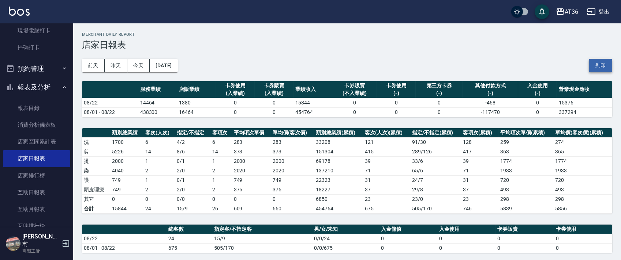
click at [604, 65] on button "列印" at bounding box center [599, 66] width 23 height 14
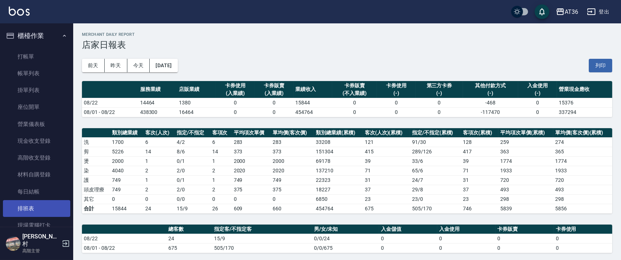
click at [38, 213] on link "排班表" at bounding box center [36, 208] width 67 height 17
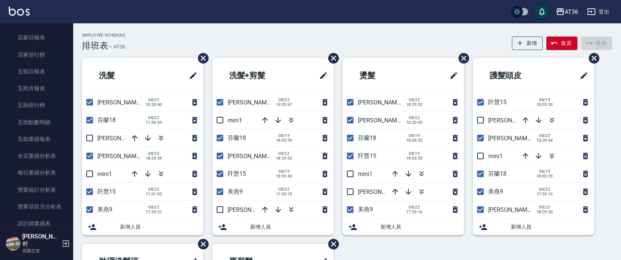
scroll to position [390, 0]
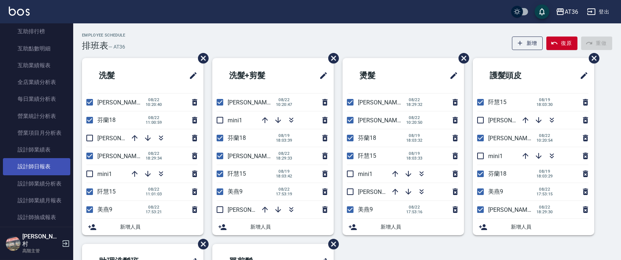
click at [43, 163] on link "設計師日報表" at bounding box center [36, 166] width 67 height 17
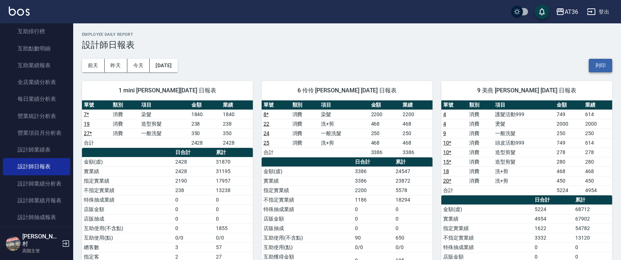
click at [599, 69] on button "列印" at bounding box center [599, 66] width 23 height 14
